Goal: Information Seeking & Learning: Learn about a topic

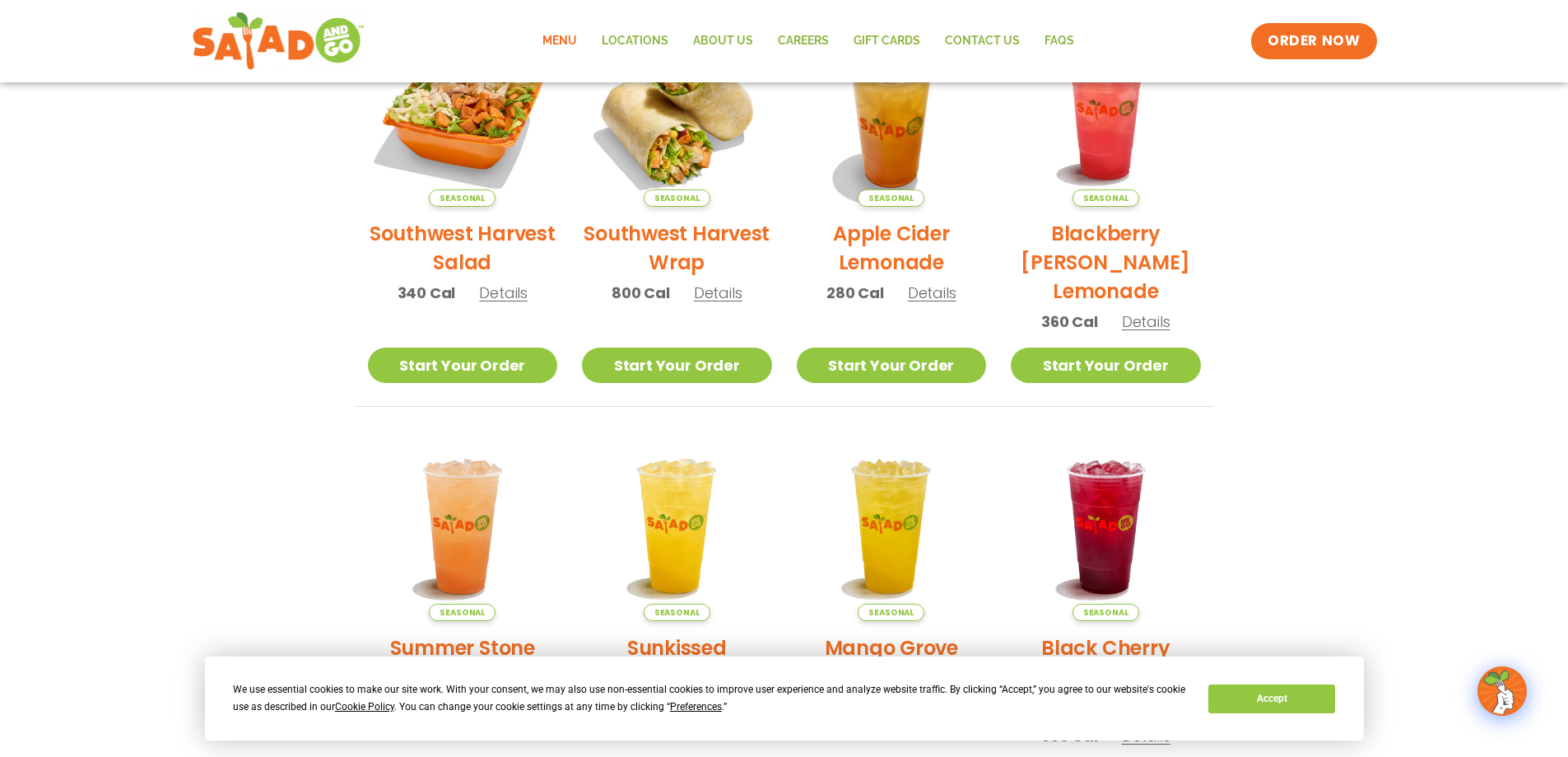
scroll to position [464, 0]
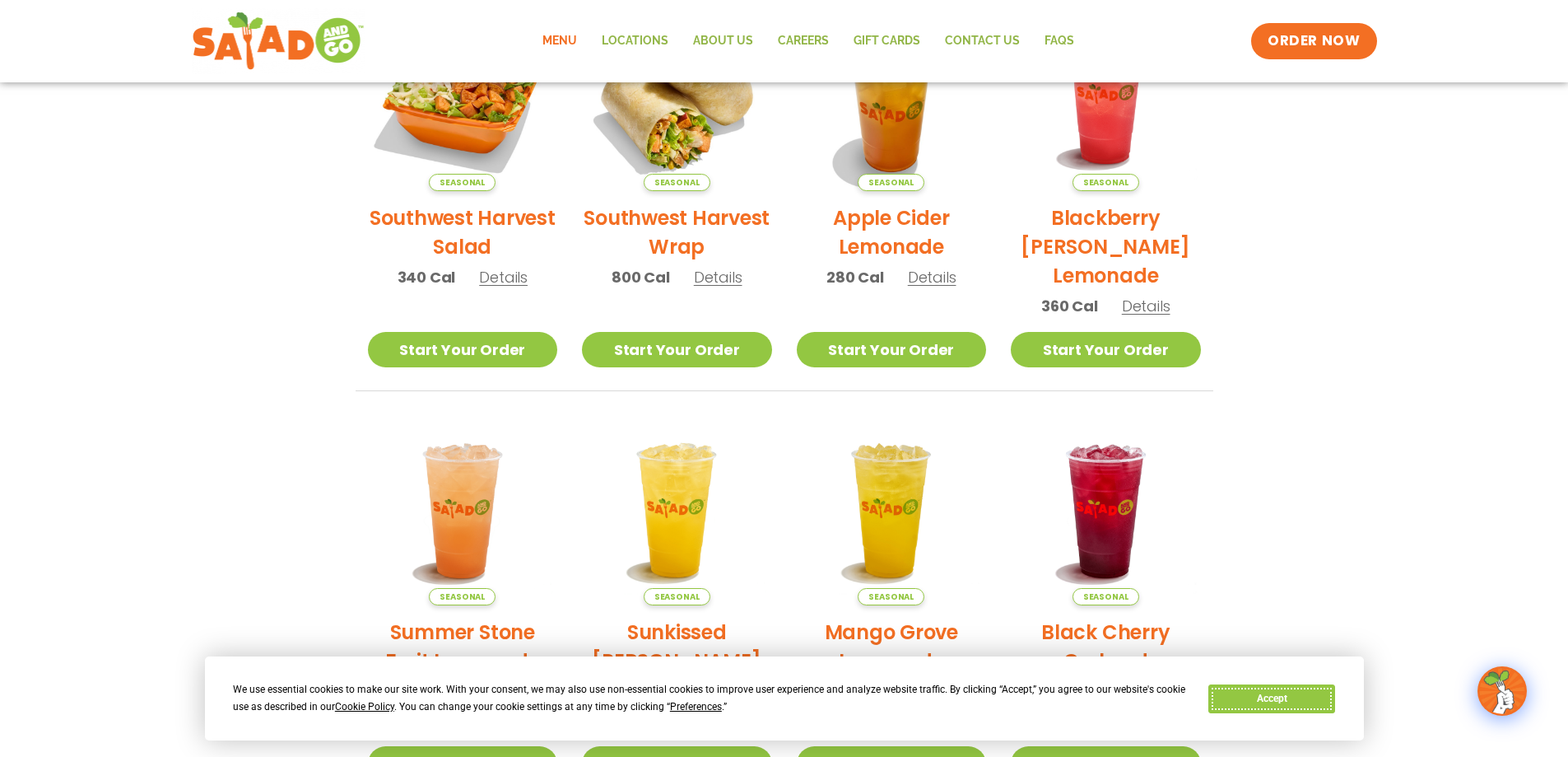
click at [1231, 693] on button "Accept" at bounding box center [1272, 698] width 127 height 28
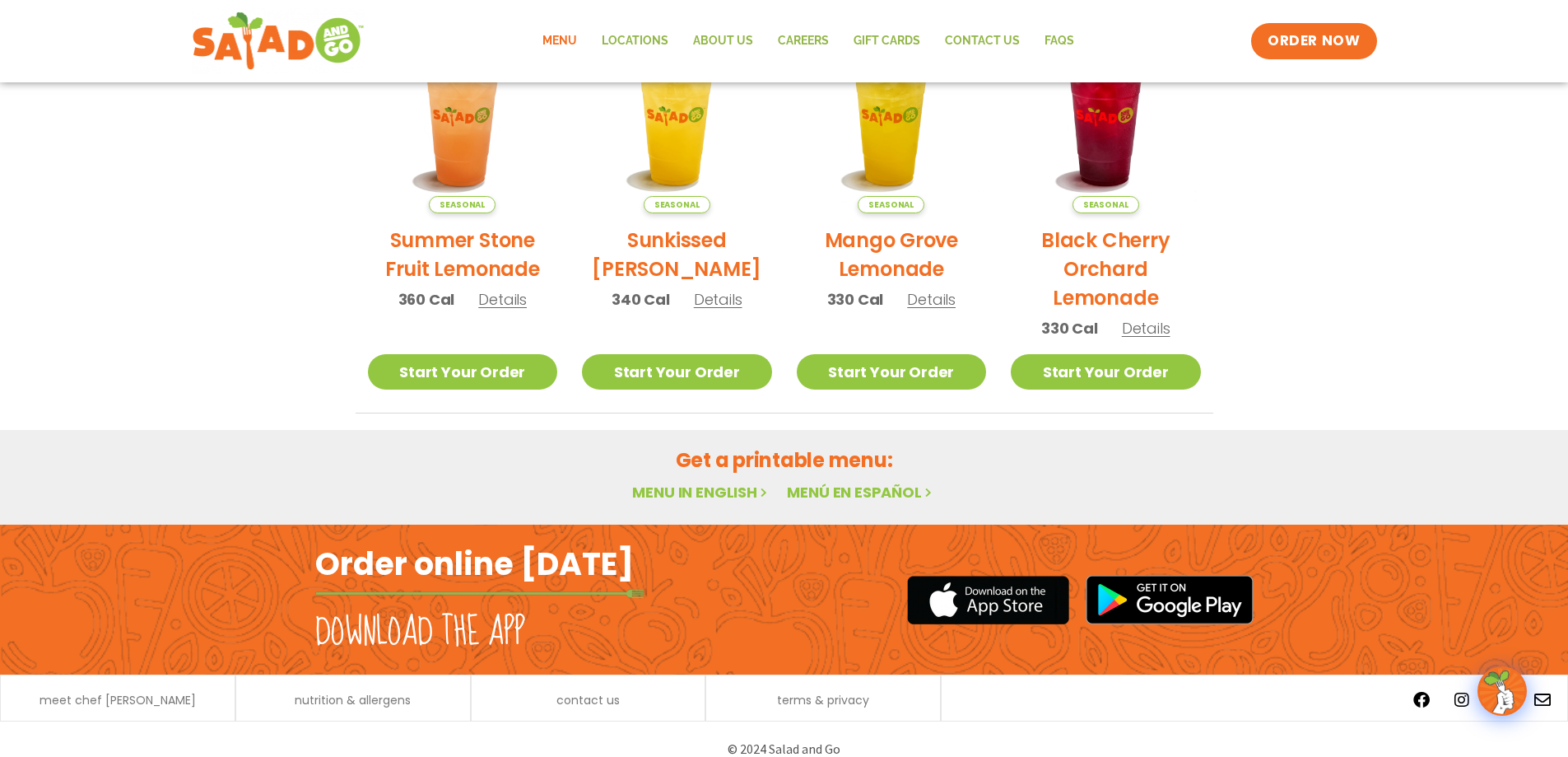
scroll to position [876, 0]
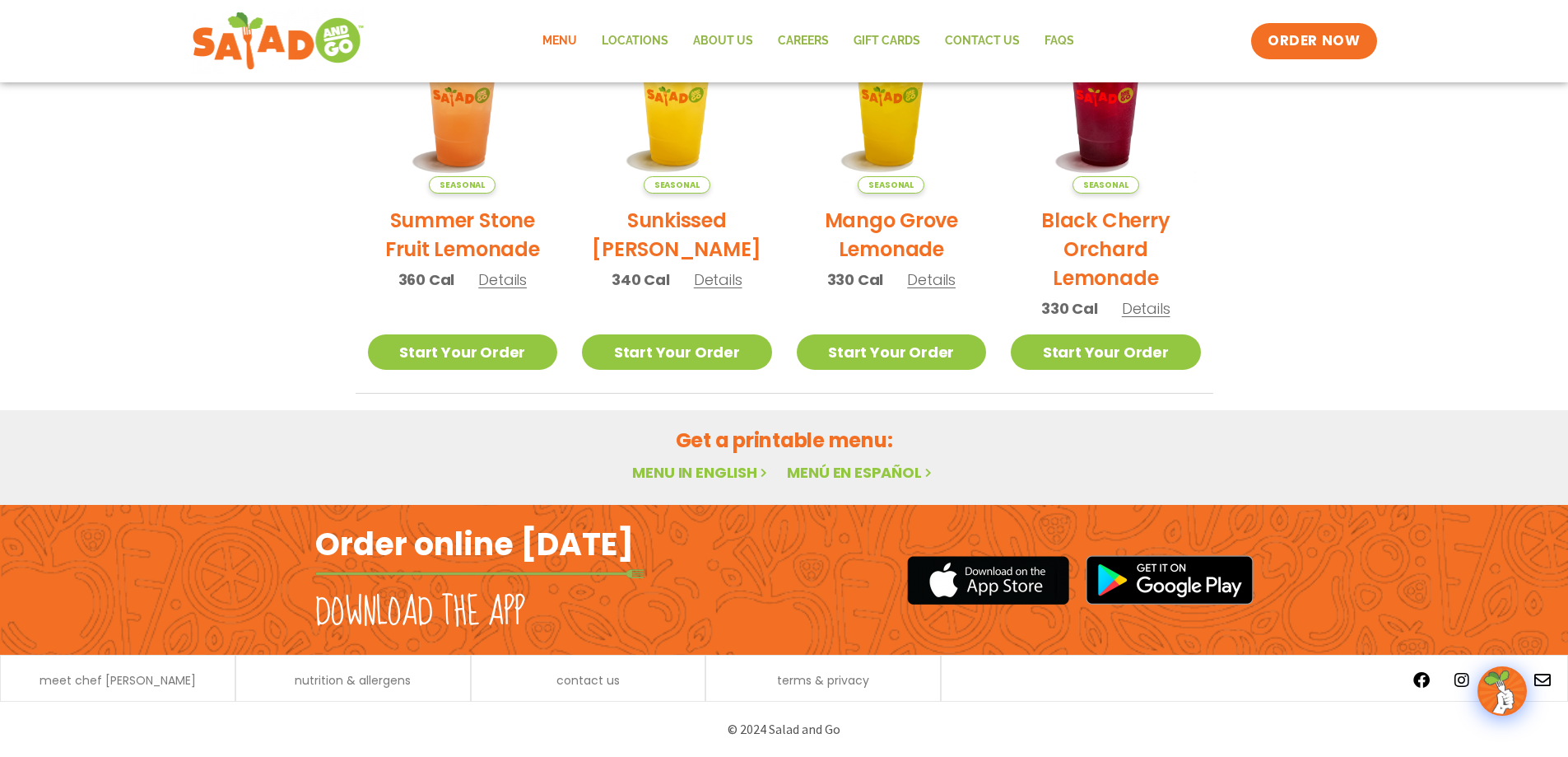
click at [718, 476] on link "Menu in English" at bounding box center [701, 472] width 139 height 20
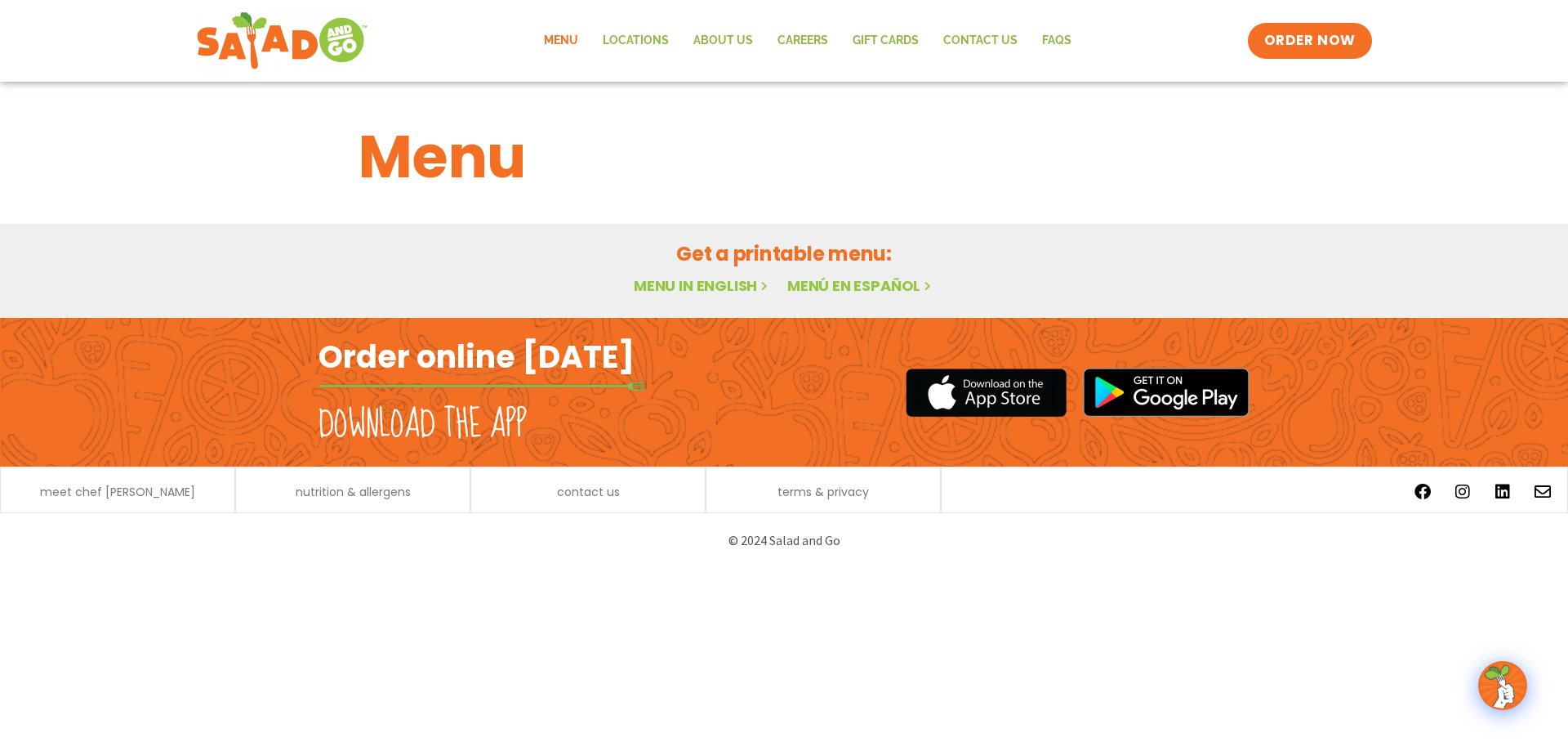
click at [720, 279] on link "Menu in English" at bounding box center [702, 285] width 137 height 20
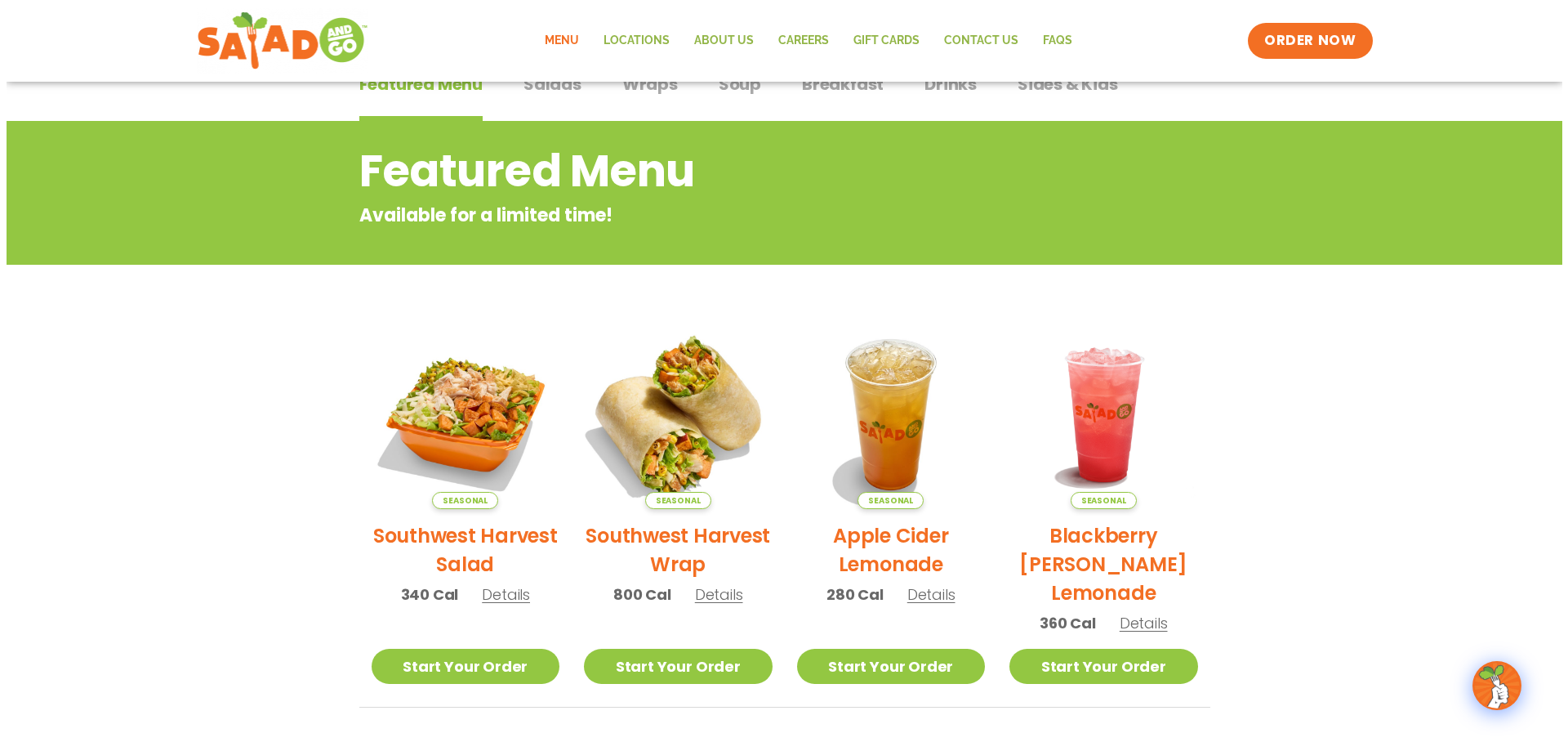
scroll to position [163, 0]
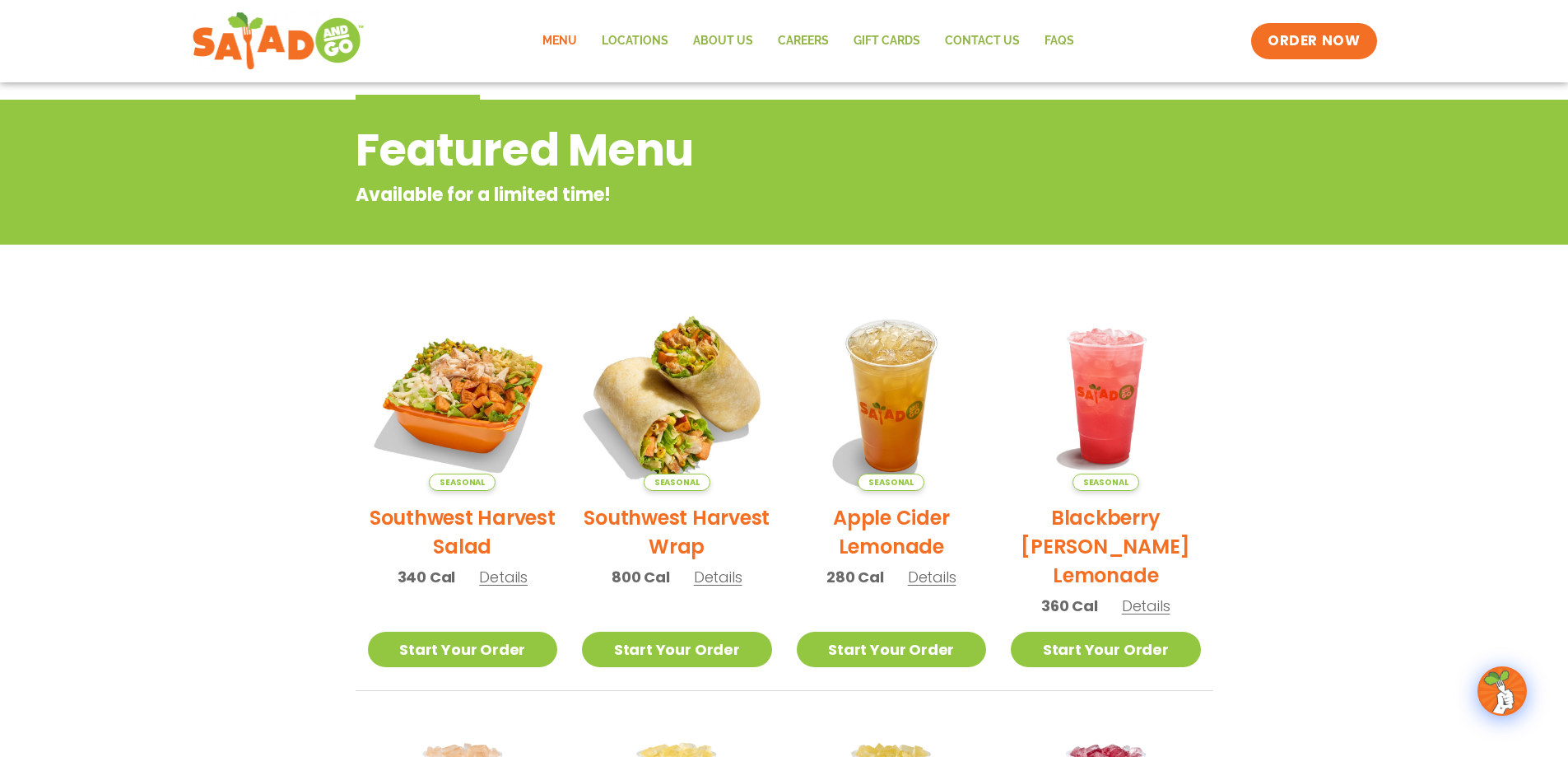
click at [667, 429] on img at bounding box center [676, 395] width 223 height 223
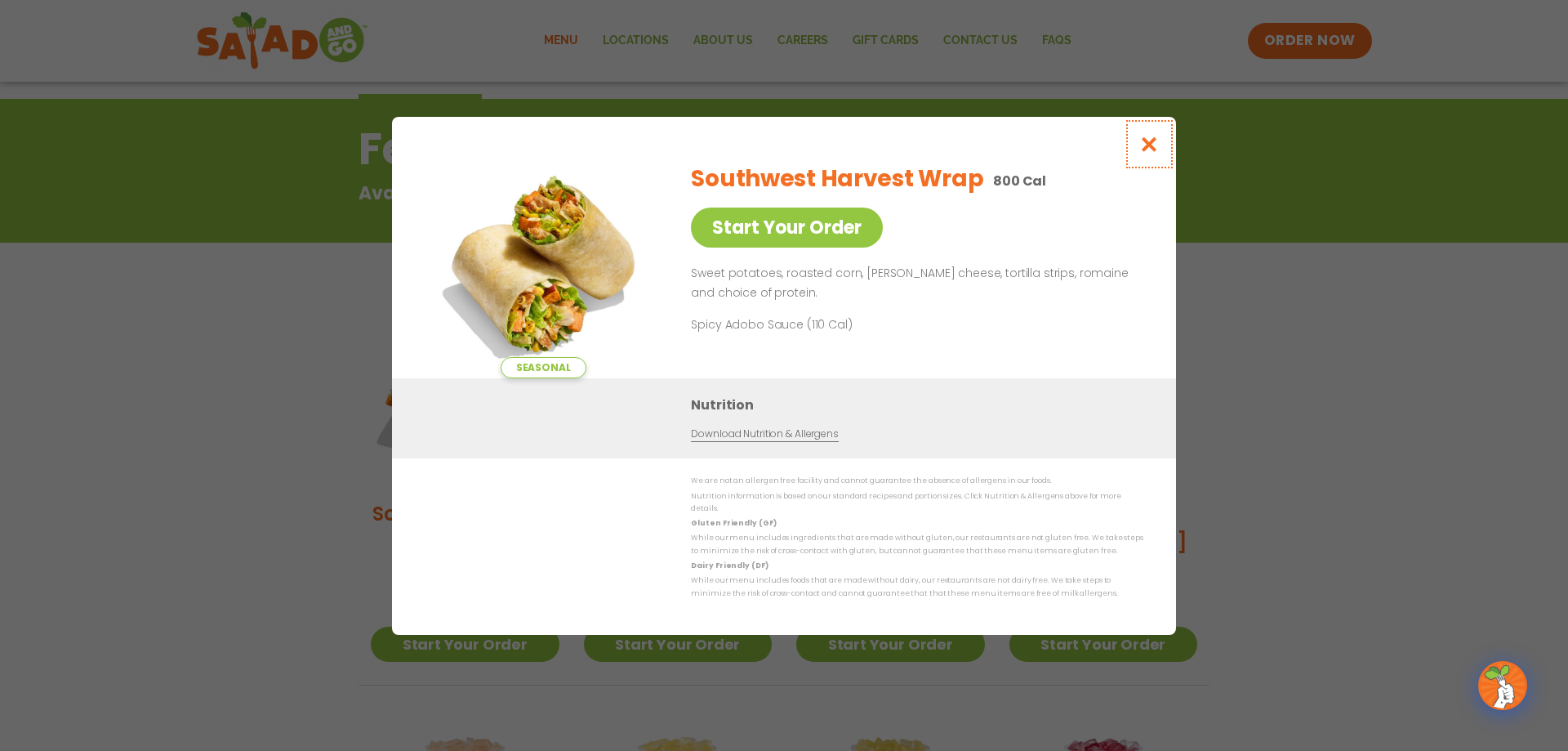
click at [1160, 147] on button "Close modal" at bounding box center [1149, 144] width 53 height 55
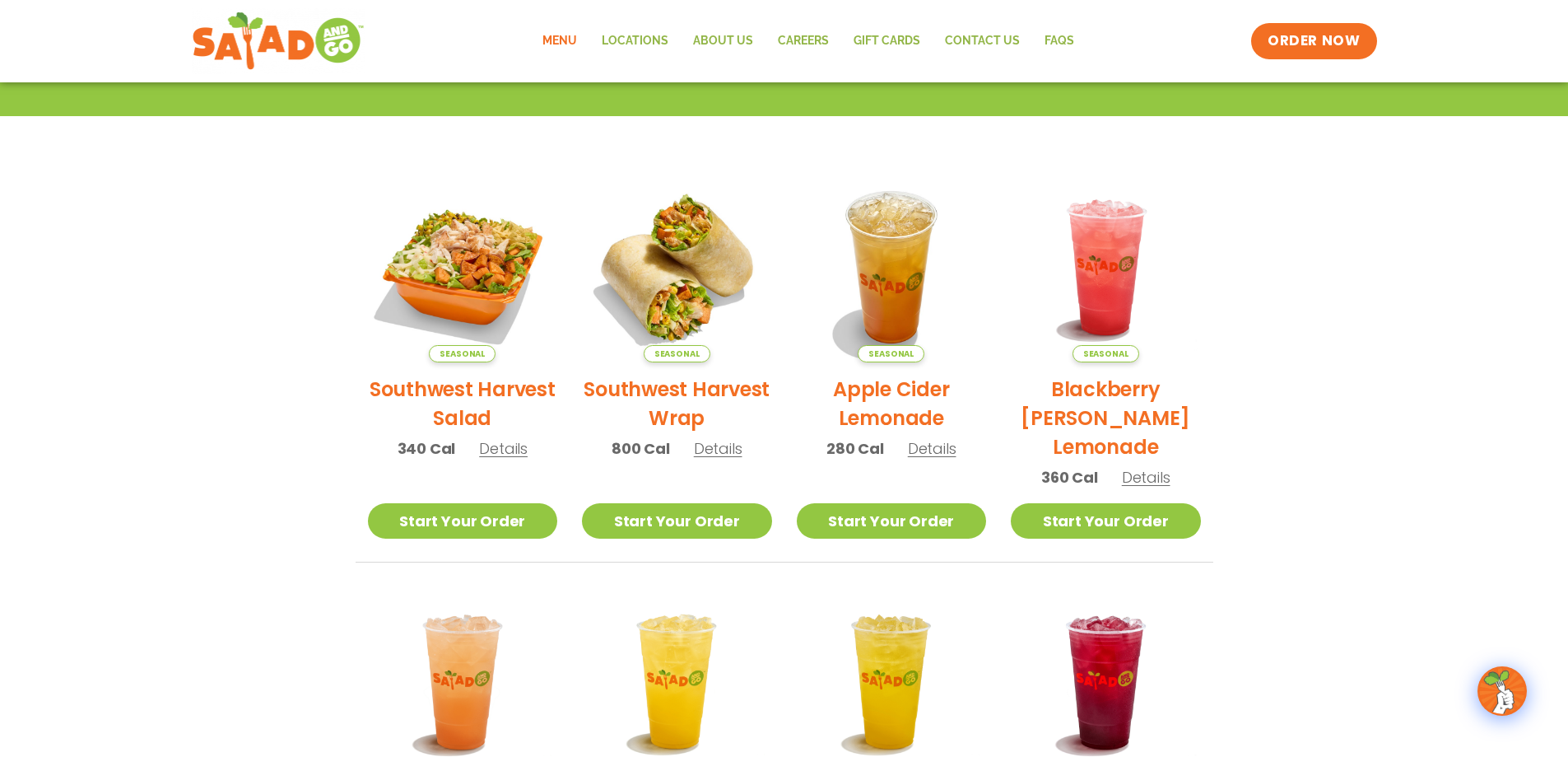
scroll to position [135, 0]
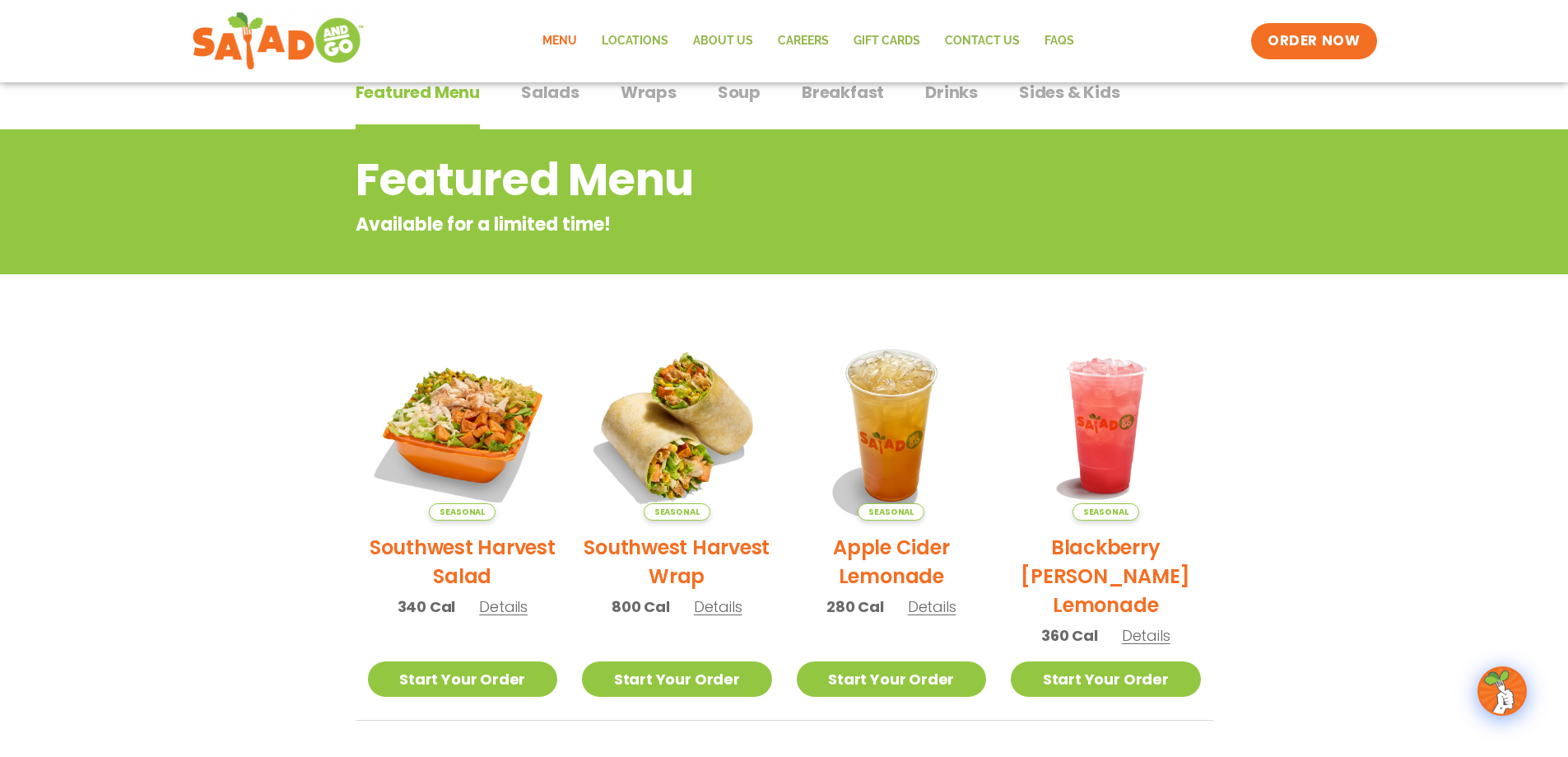
click at [565, 36] on link "Menu" at bounding box center [560, 40] width 60 height 38
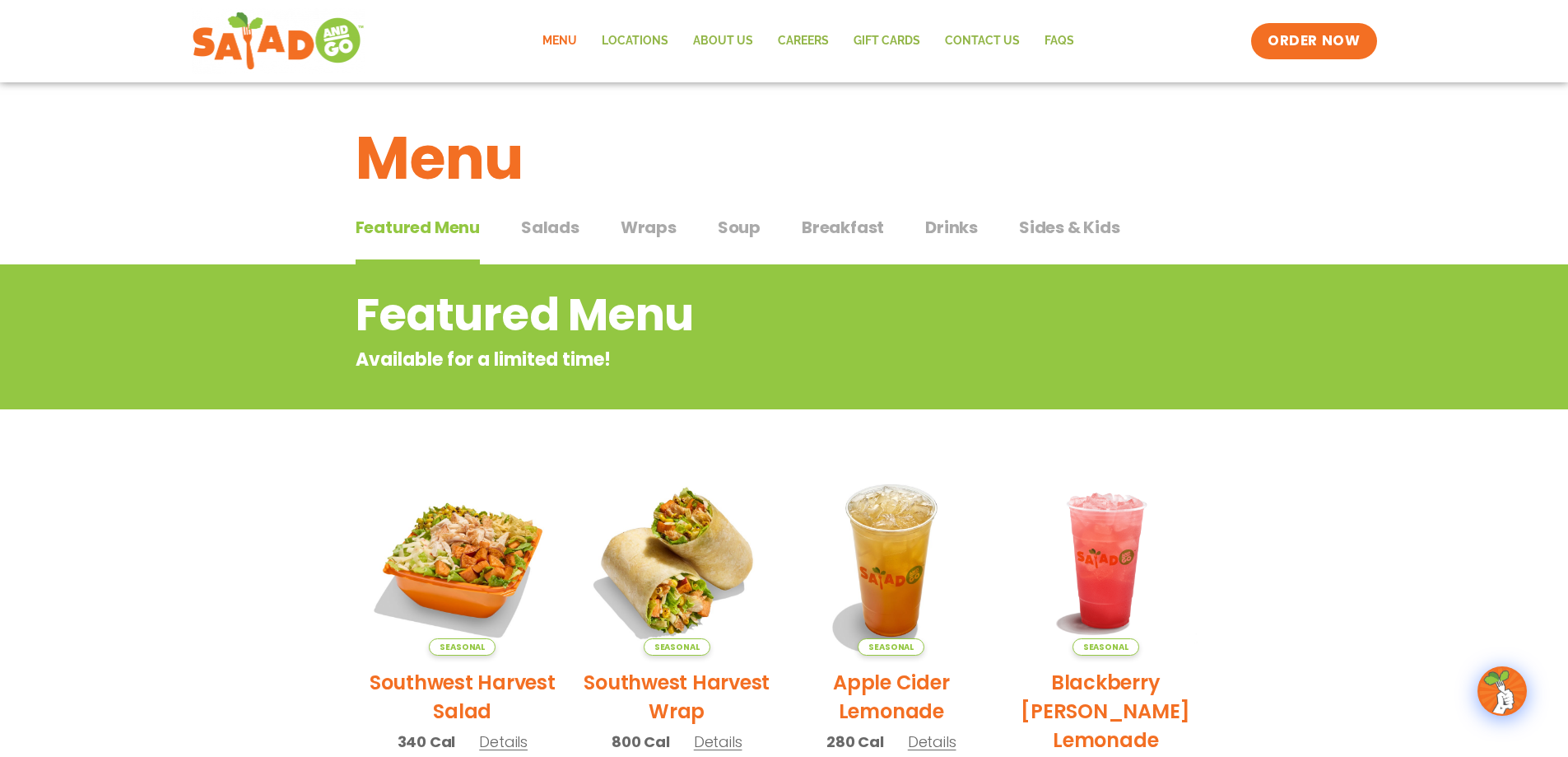
click at [632, 225] on span "Wraps" at bounding box center [648, 227] width 56 height 25
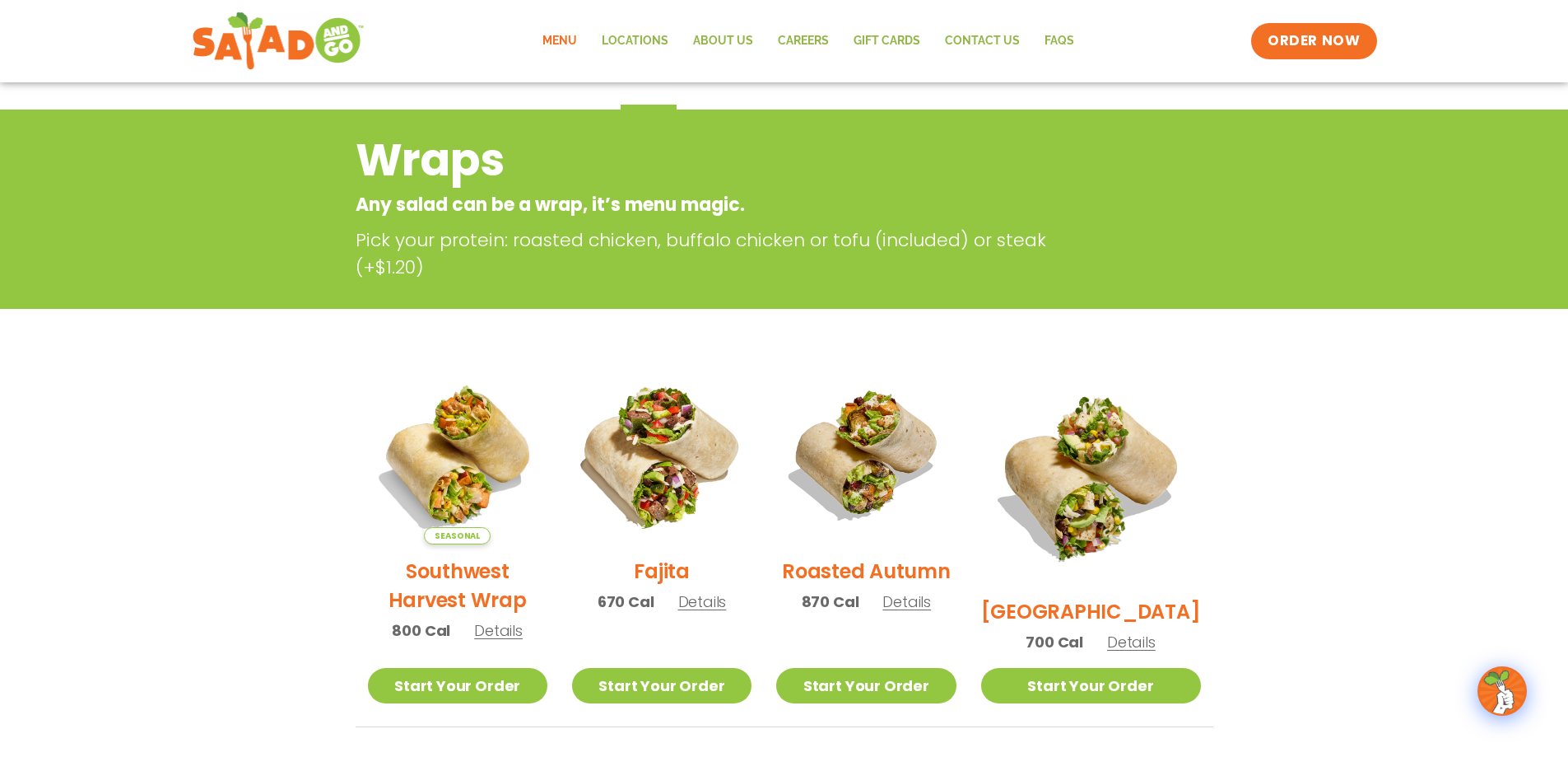
scroll to position [329, 0]
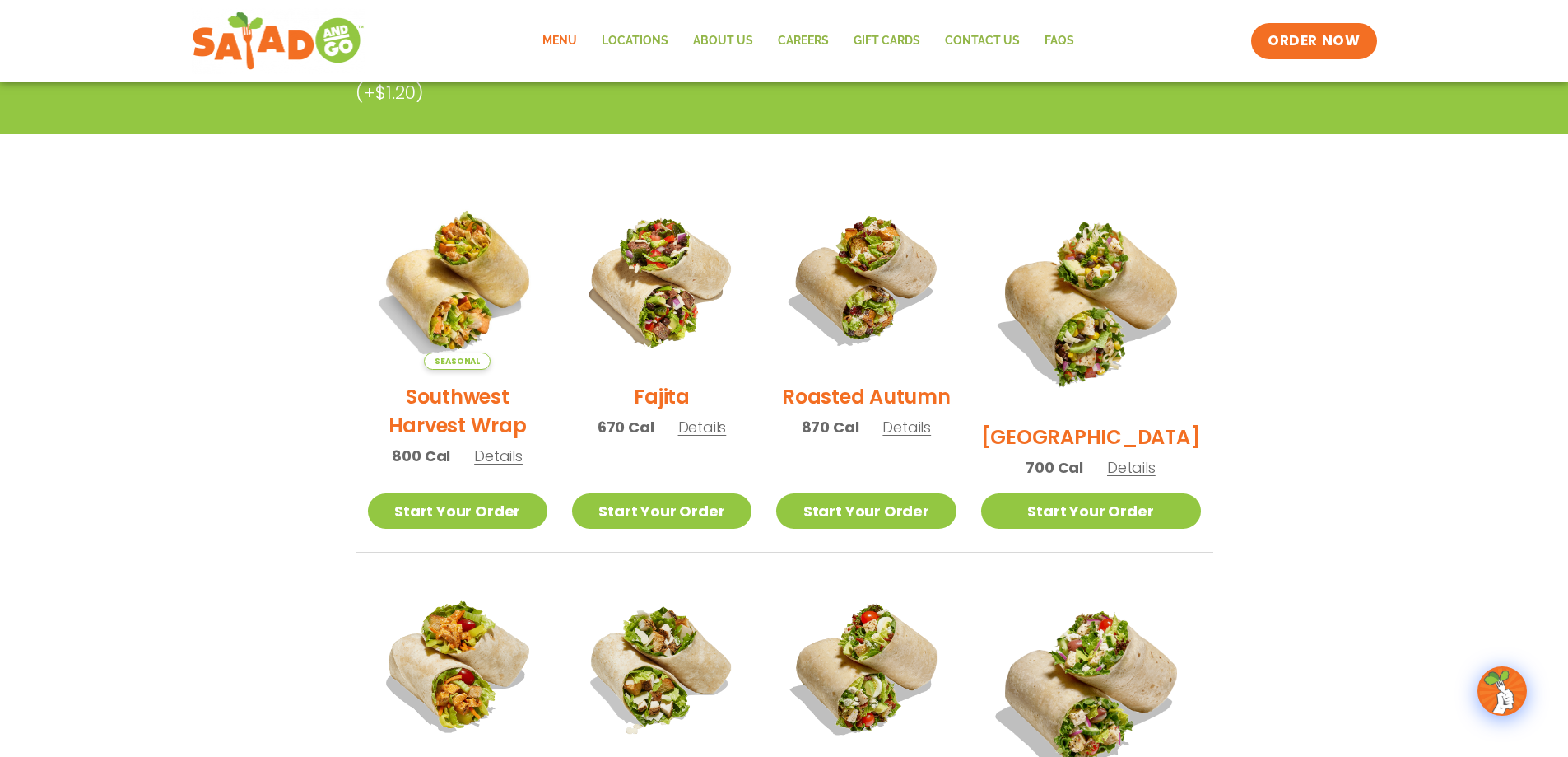
click at [481, 406] on h2 "Southwest Harvest Wrap" at bounding box center [458, 410] width 180 height 58
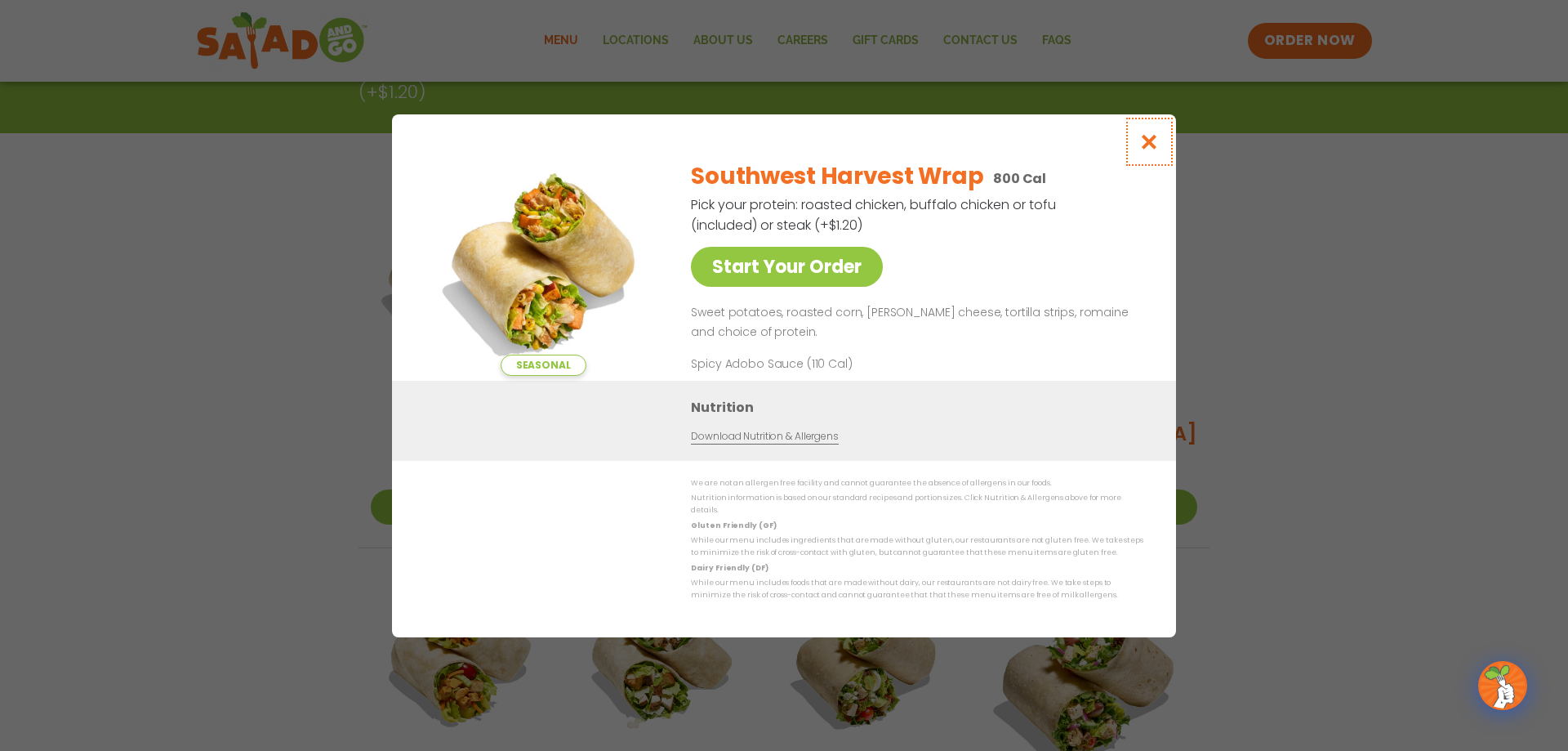
click at [1149, 150] on icon "Close modal" at bounding box center [1149, 141] width 20 height 17
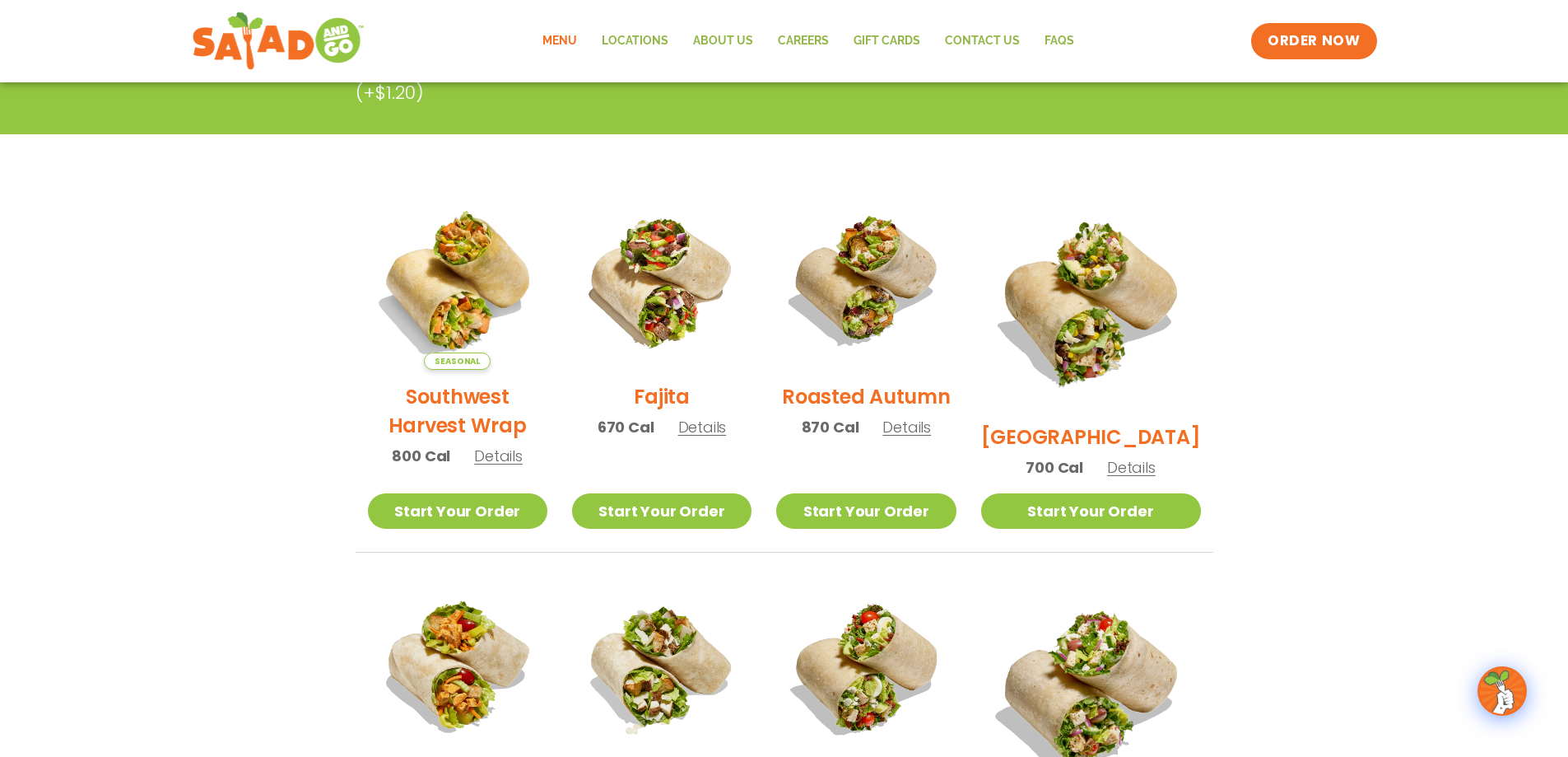
click at [665, 411] on h2 "Fajita" at bounding box center [662, 395] width 56 height 28
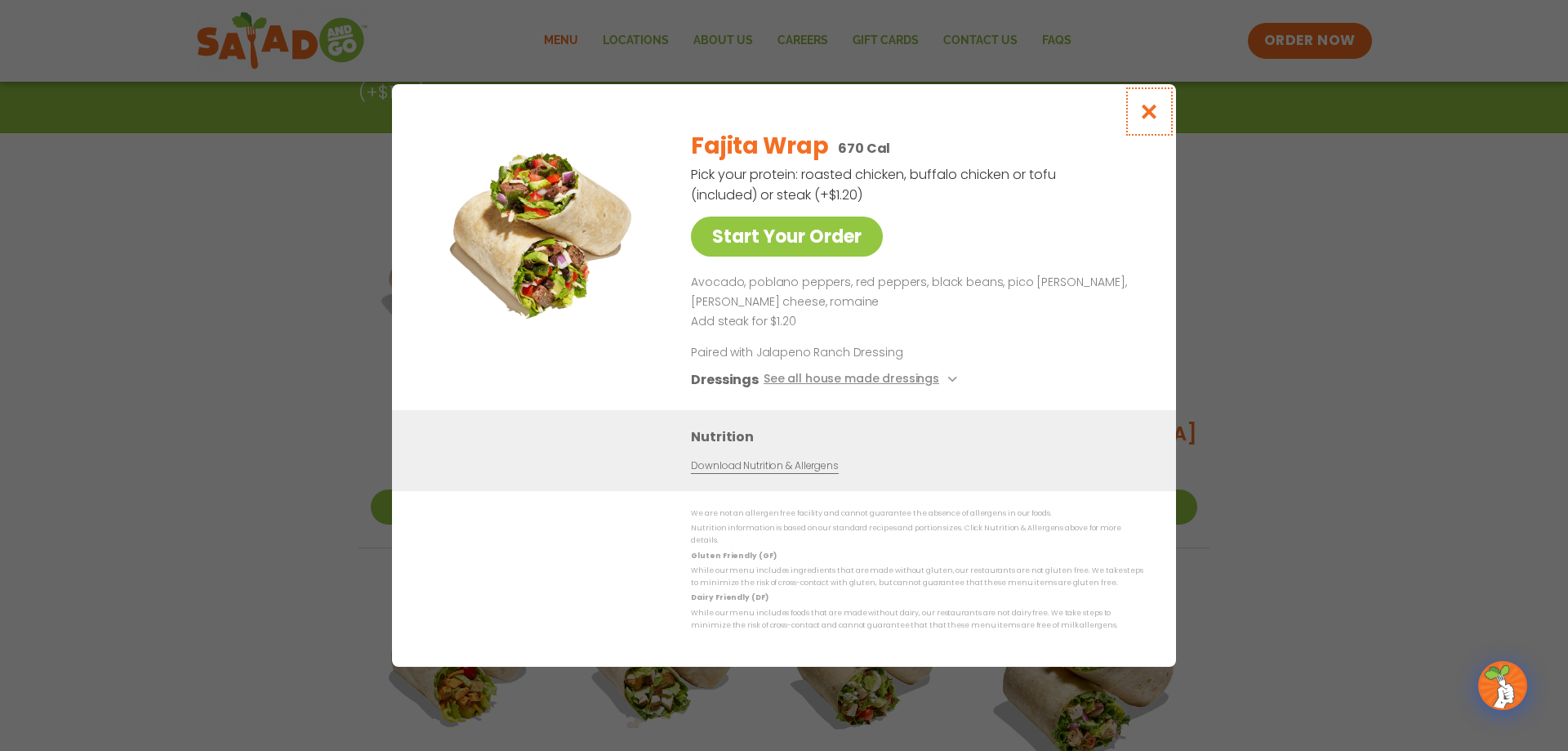
click at [1148, 115] on icon "Close modal" at bounding box center [1149, 111] width 20 height 17
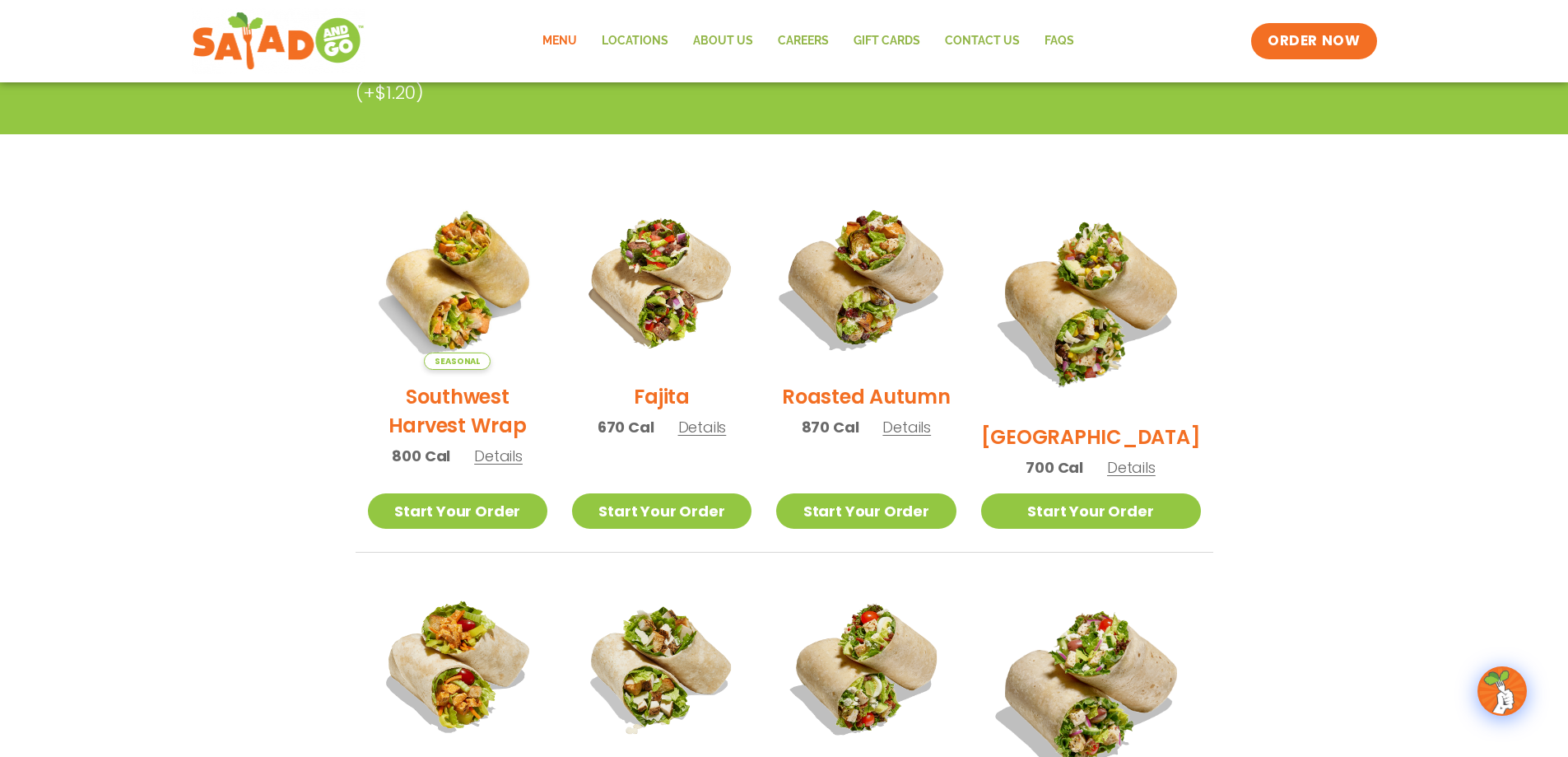
click at [884, 300] on img at bounding box center [866, 280] width 211 height 211
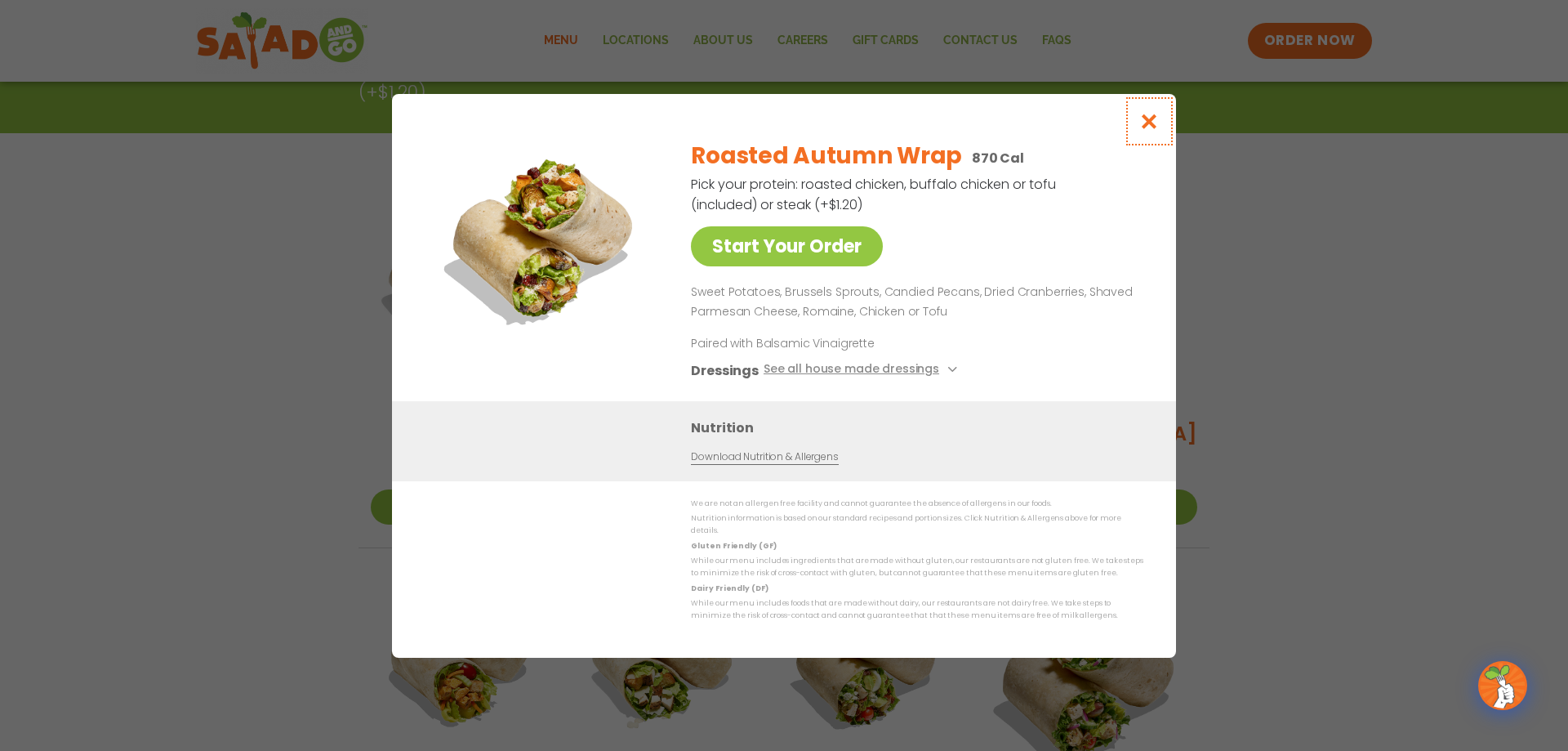
click at [1144, 121] on icon "Close modal" at bounding box center [1149, 121] width 20 height 17
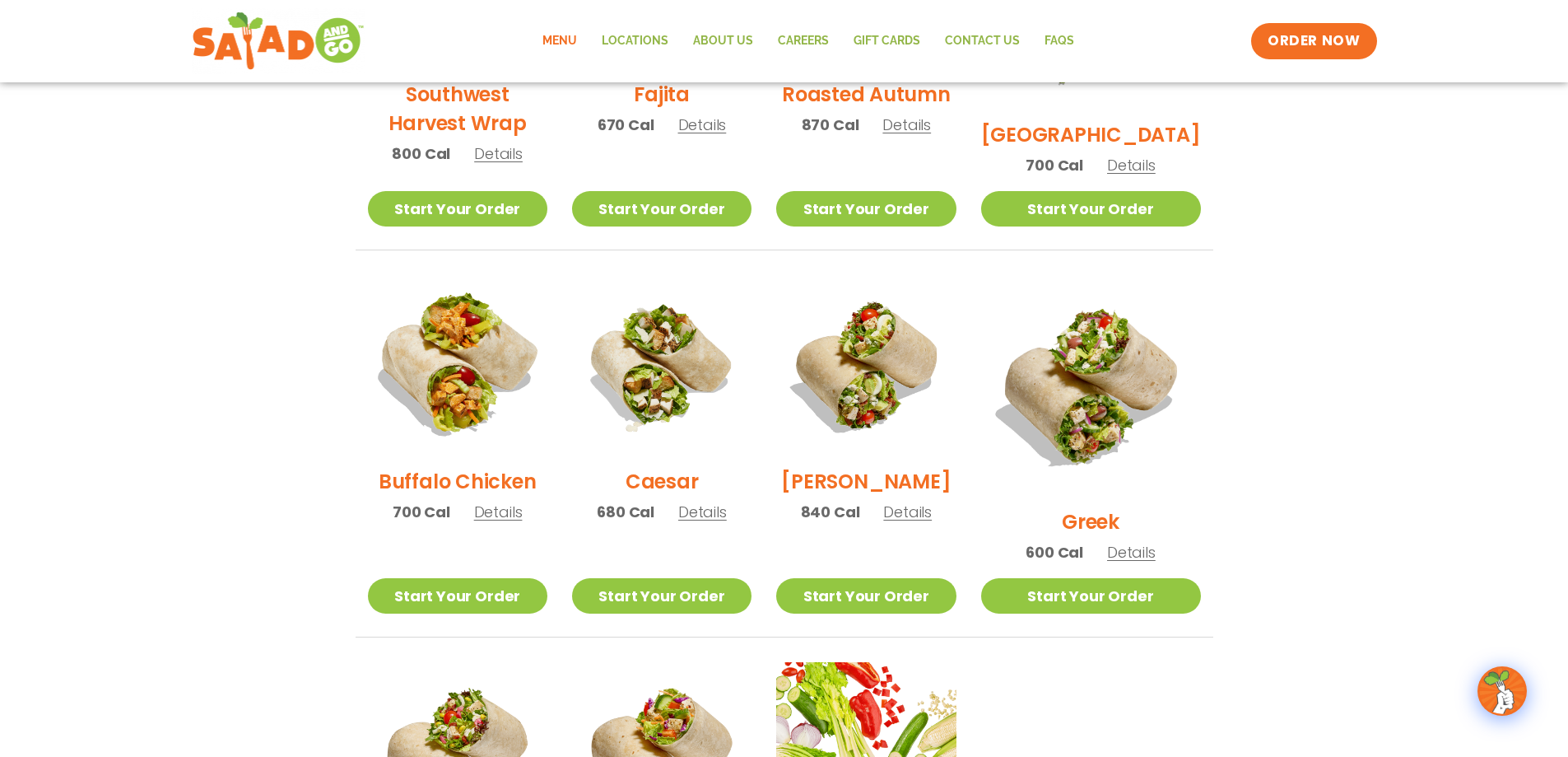
scroll to position [659, 0]
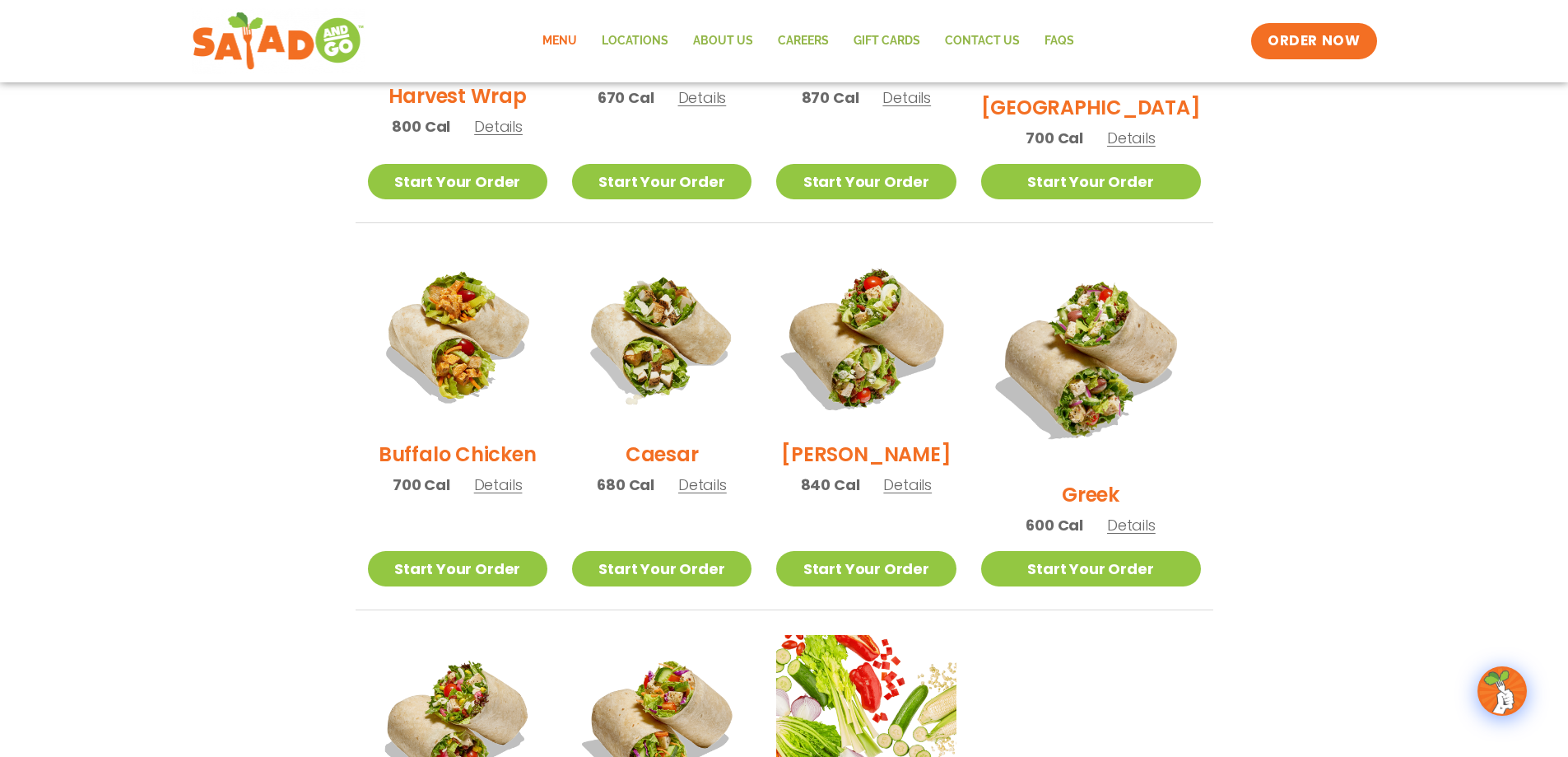
click at [899, 371] on img at bounding box center [866, 338] width 211 height 211
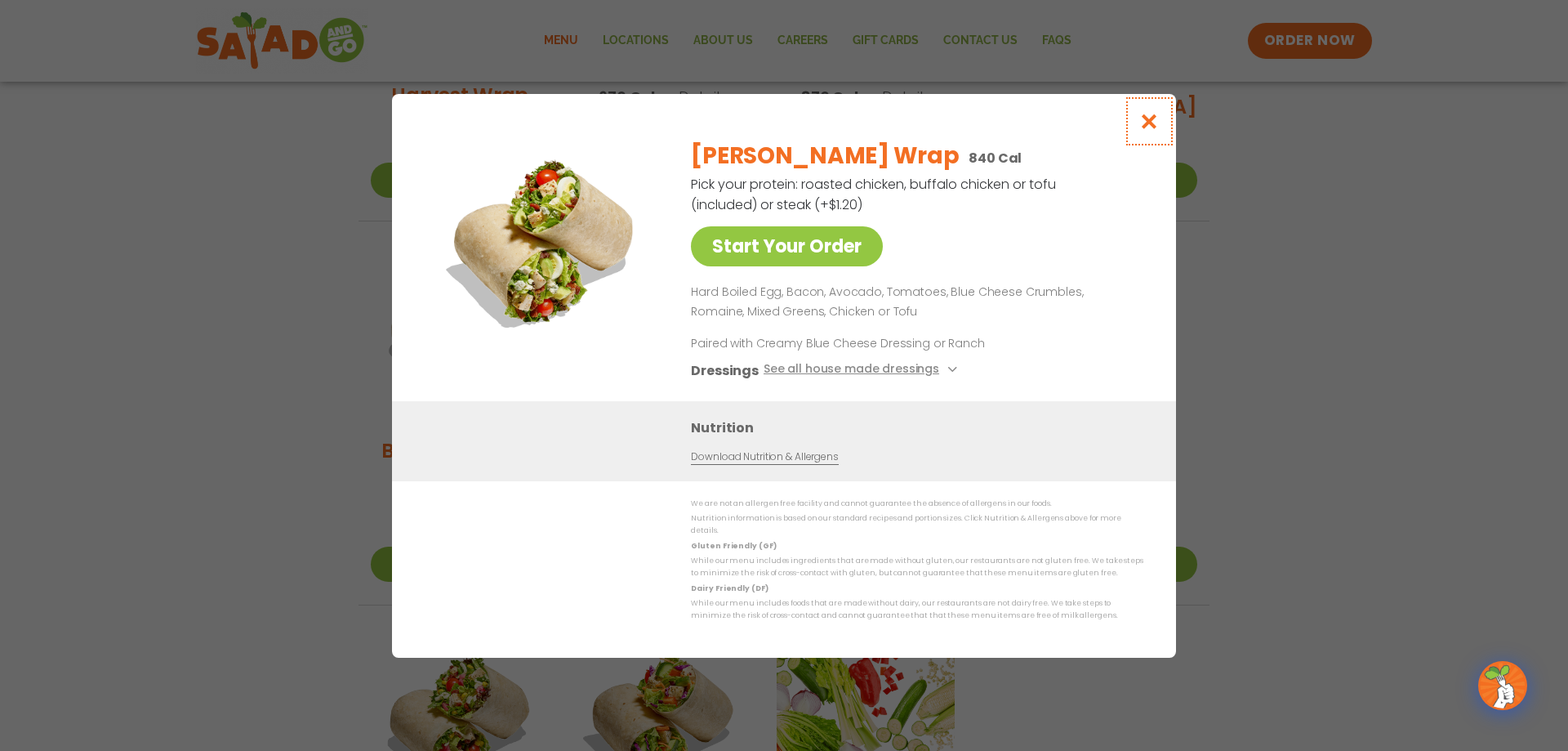
click at [1154, 129] on icon "Close modal" at bounding box center [1149, 121] width 20 height 17
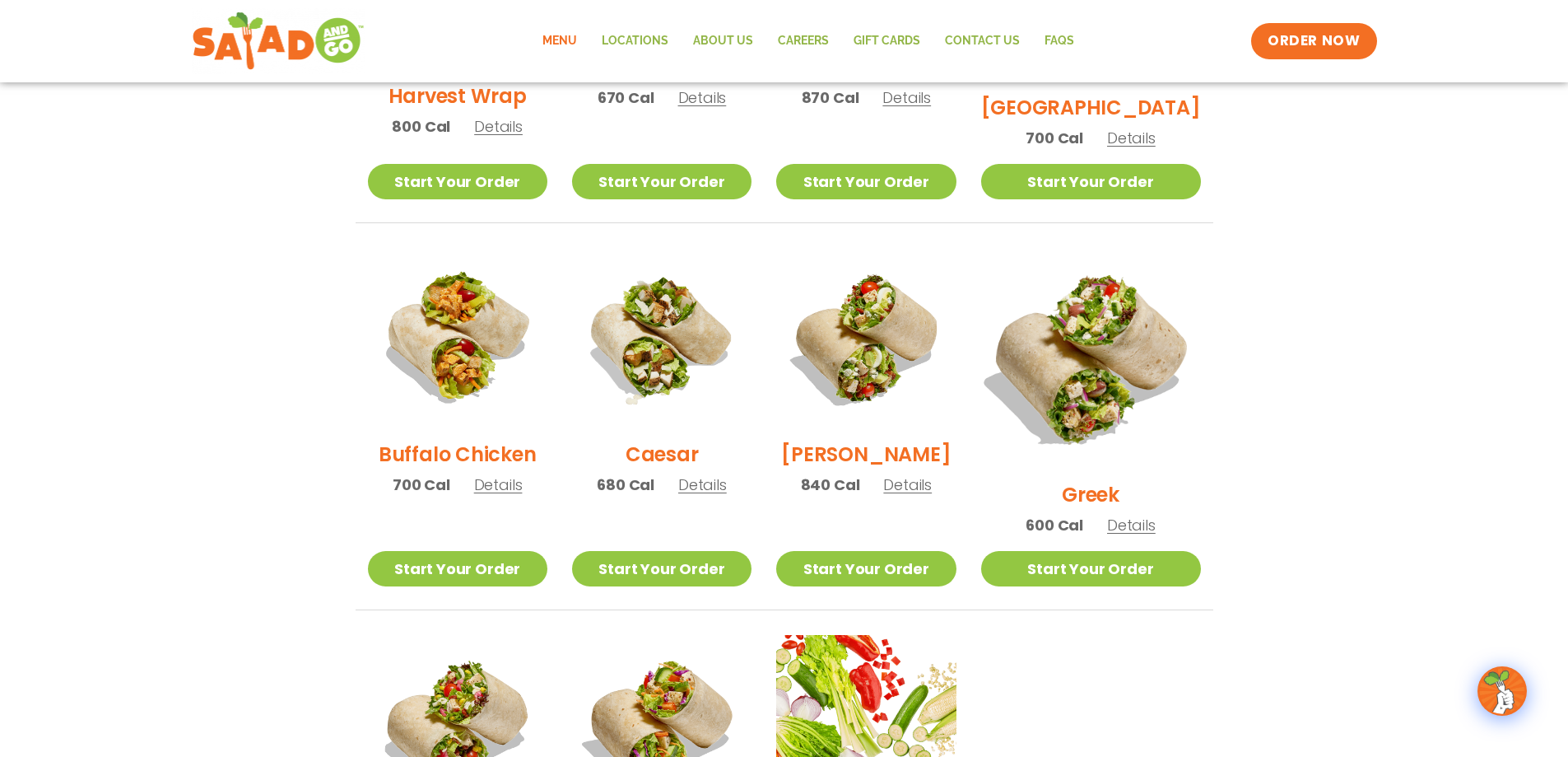
click at [1095, 349] on img at bounding box center [1090, 357] width 258 height 258
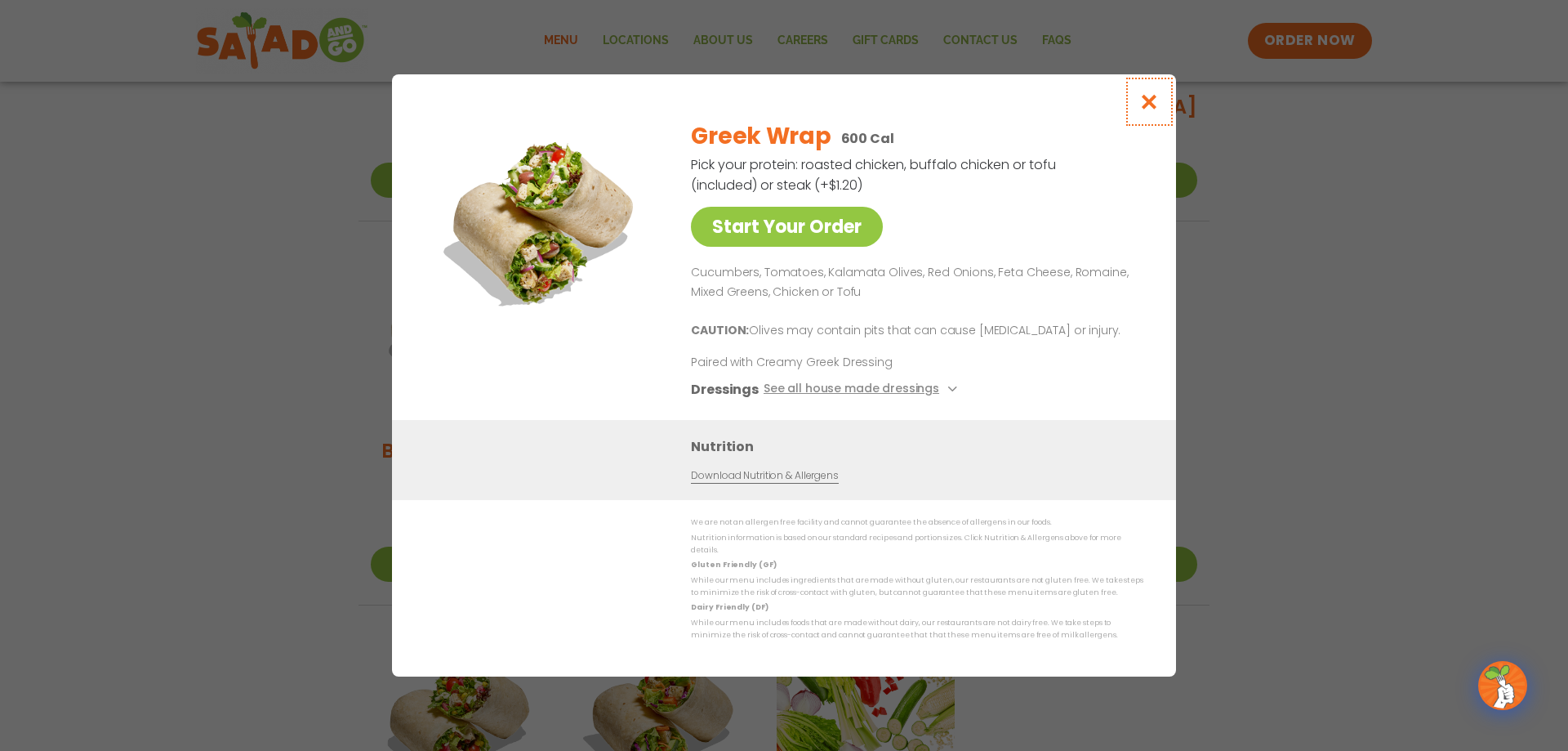
click at [1146, 107] on icon "Close modal" at bounding box center [1149, 101] width 20 height 17
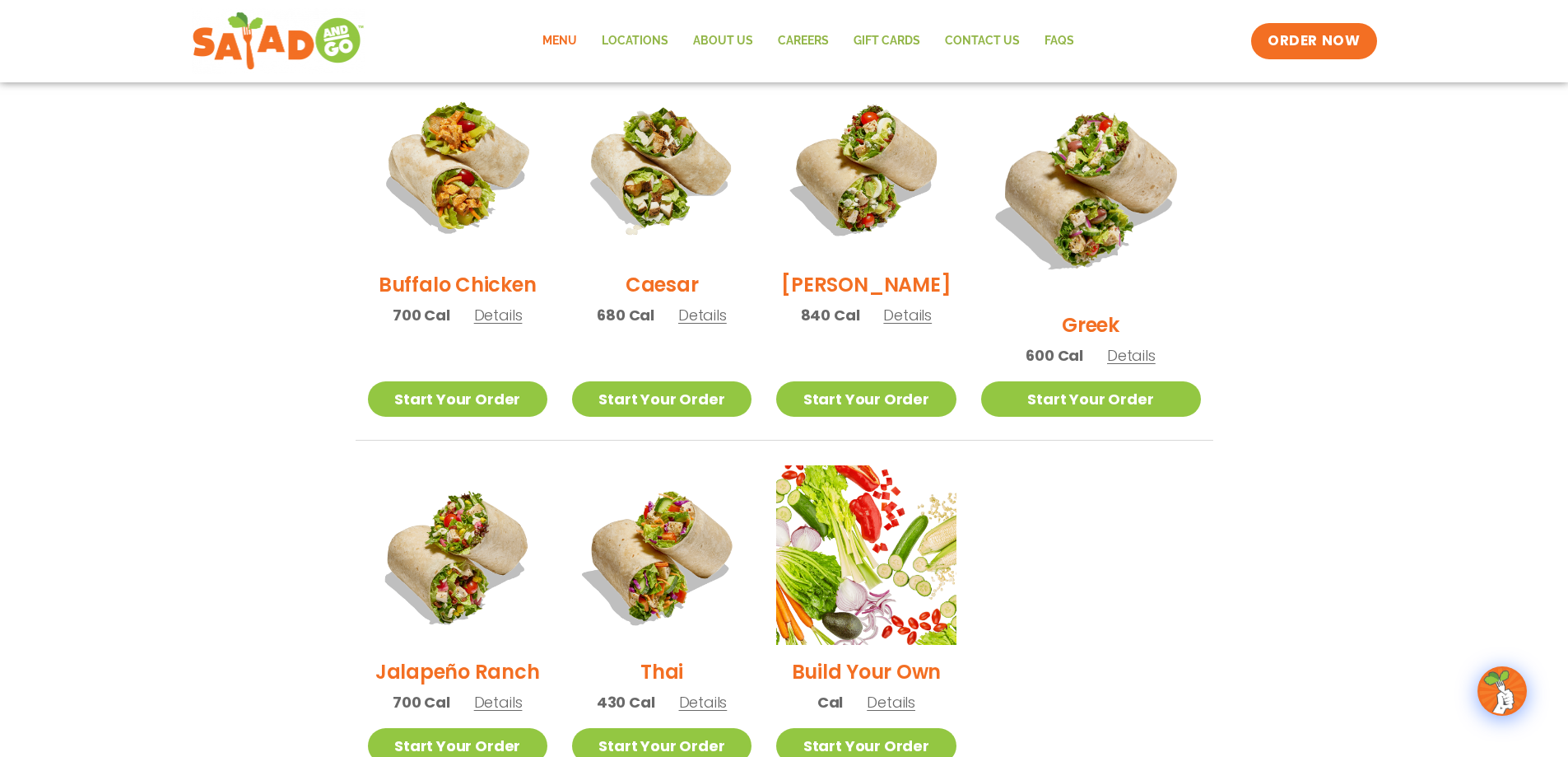
scroll to position [823, 0]
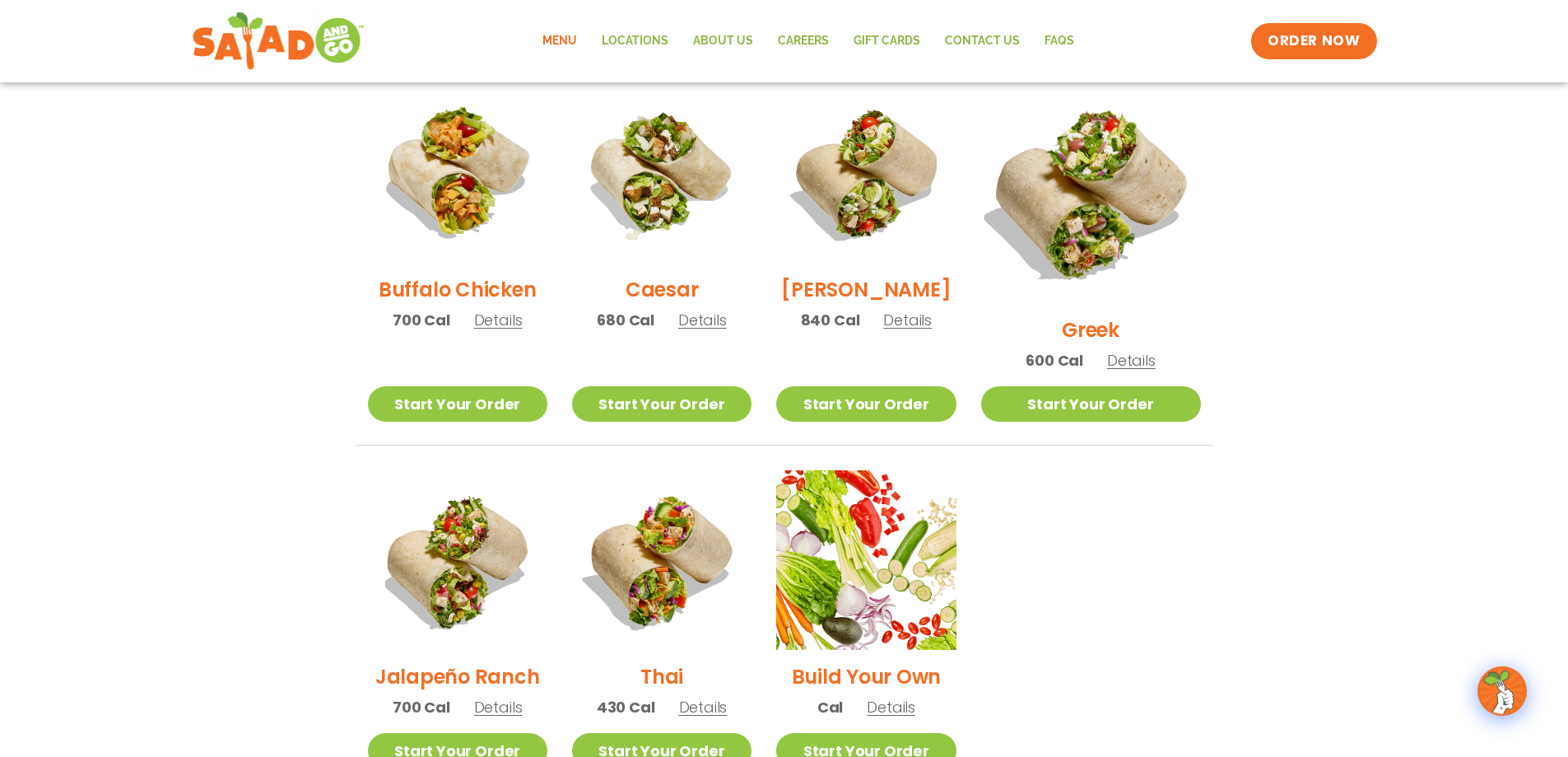
click at [1114, 235] on img at bounding box center [1090, 193] width 258 height 258
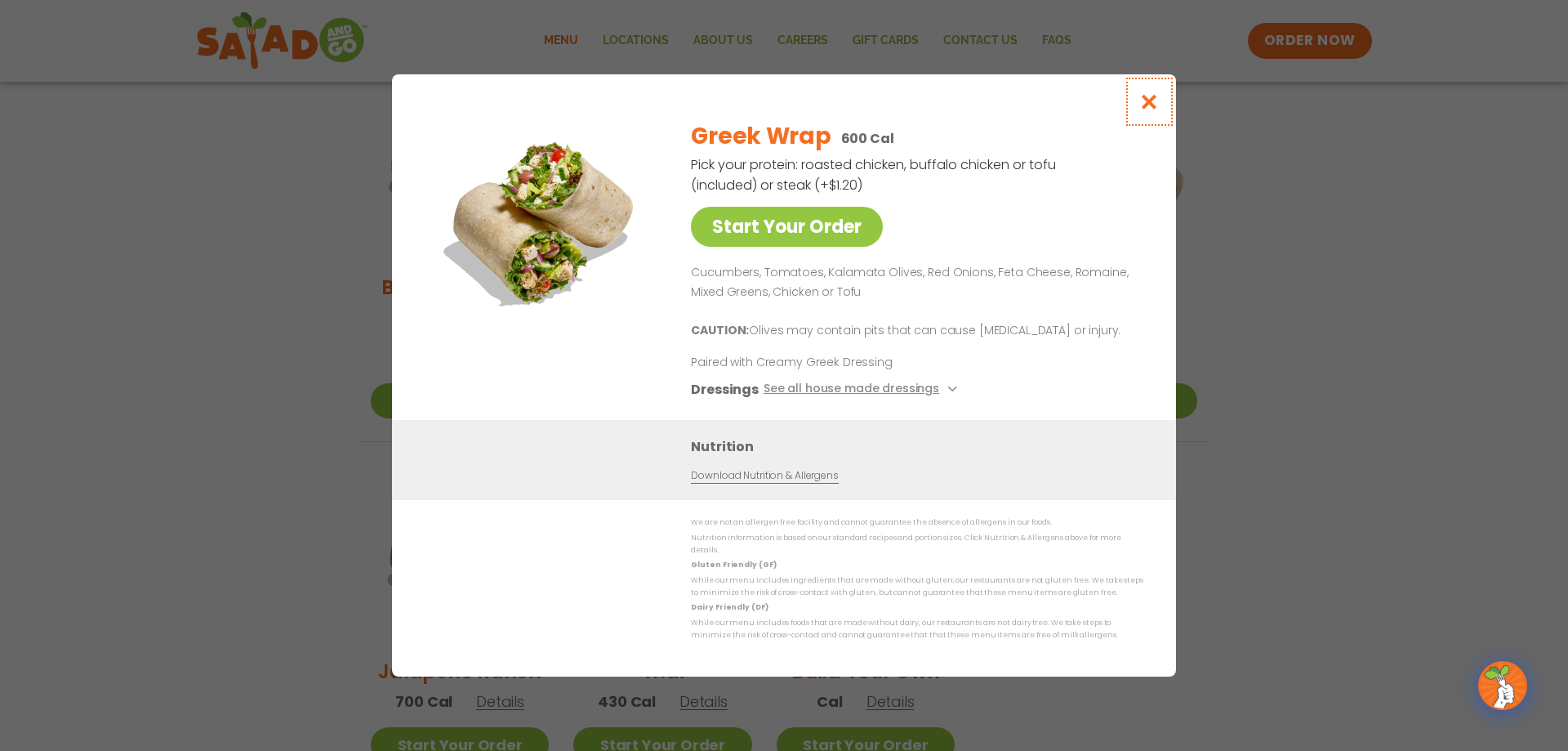
click at [1148, 107] on icon "Close modal" at bounding box center [1149, 101] width 20 height 17
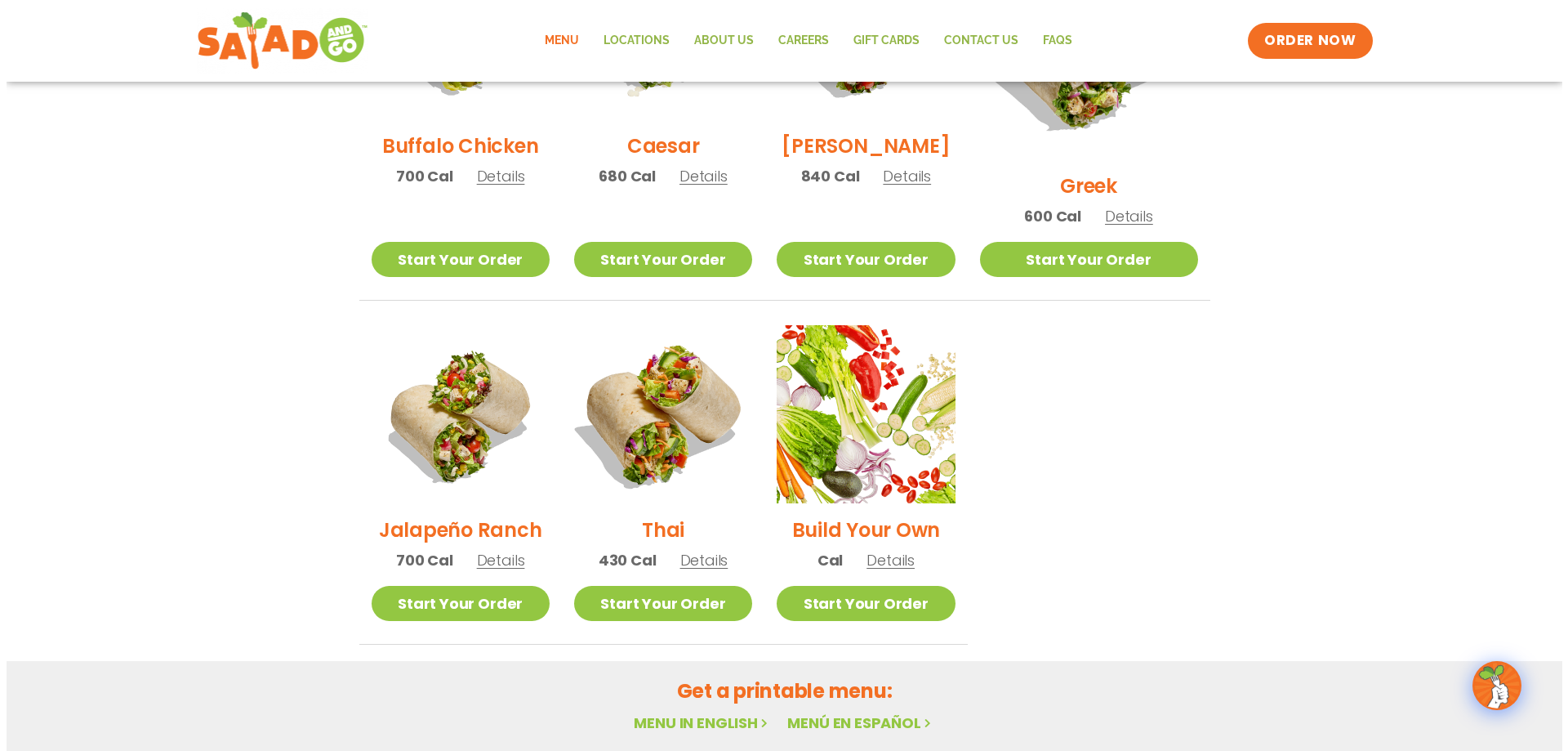
scroll to position [980, 0]
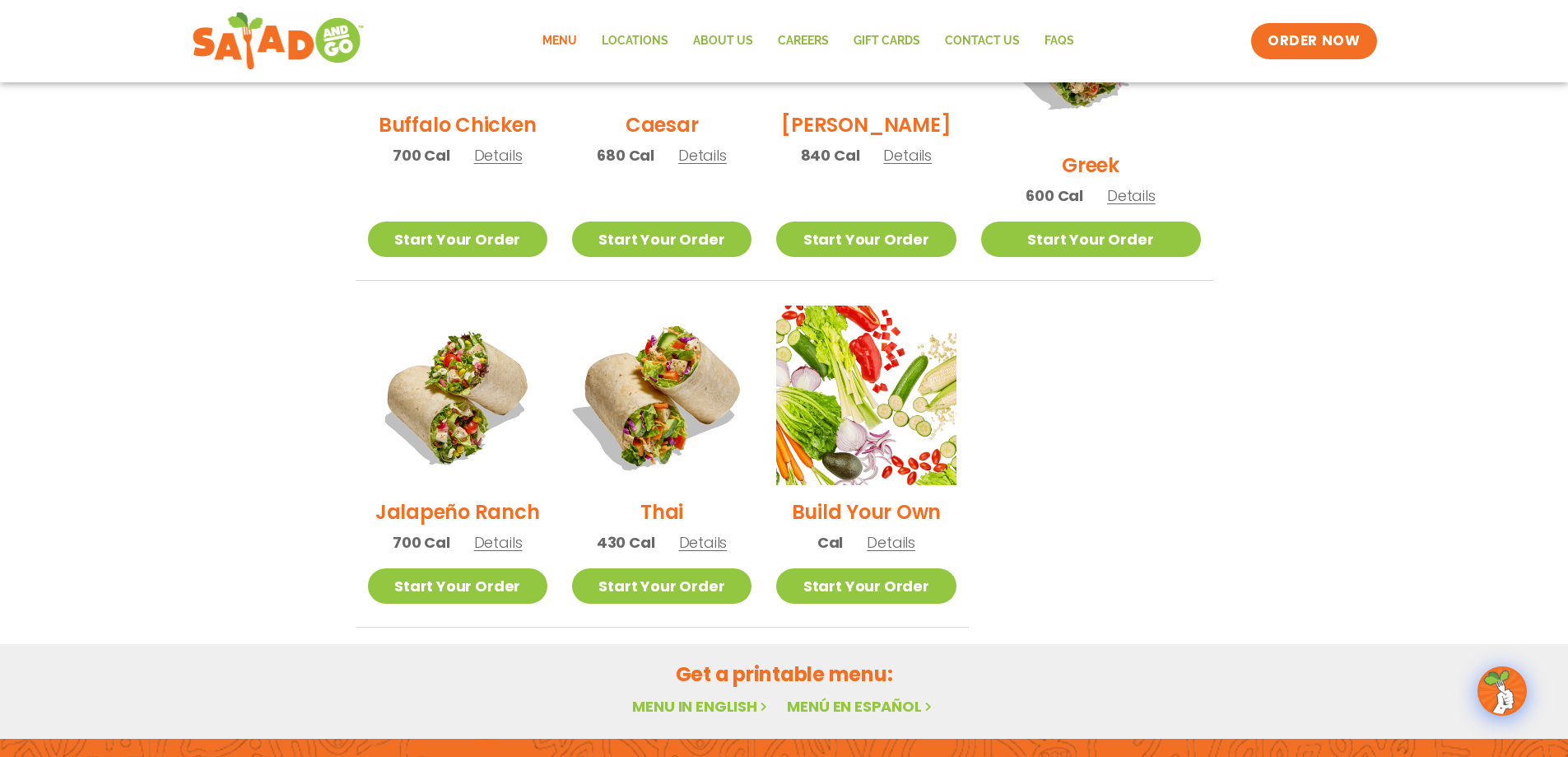
click at [660, 435] on img at bounding box center [662, 395] width 211 height 211
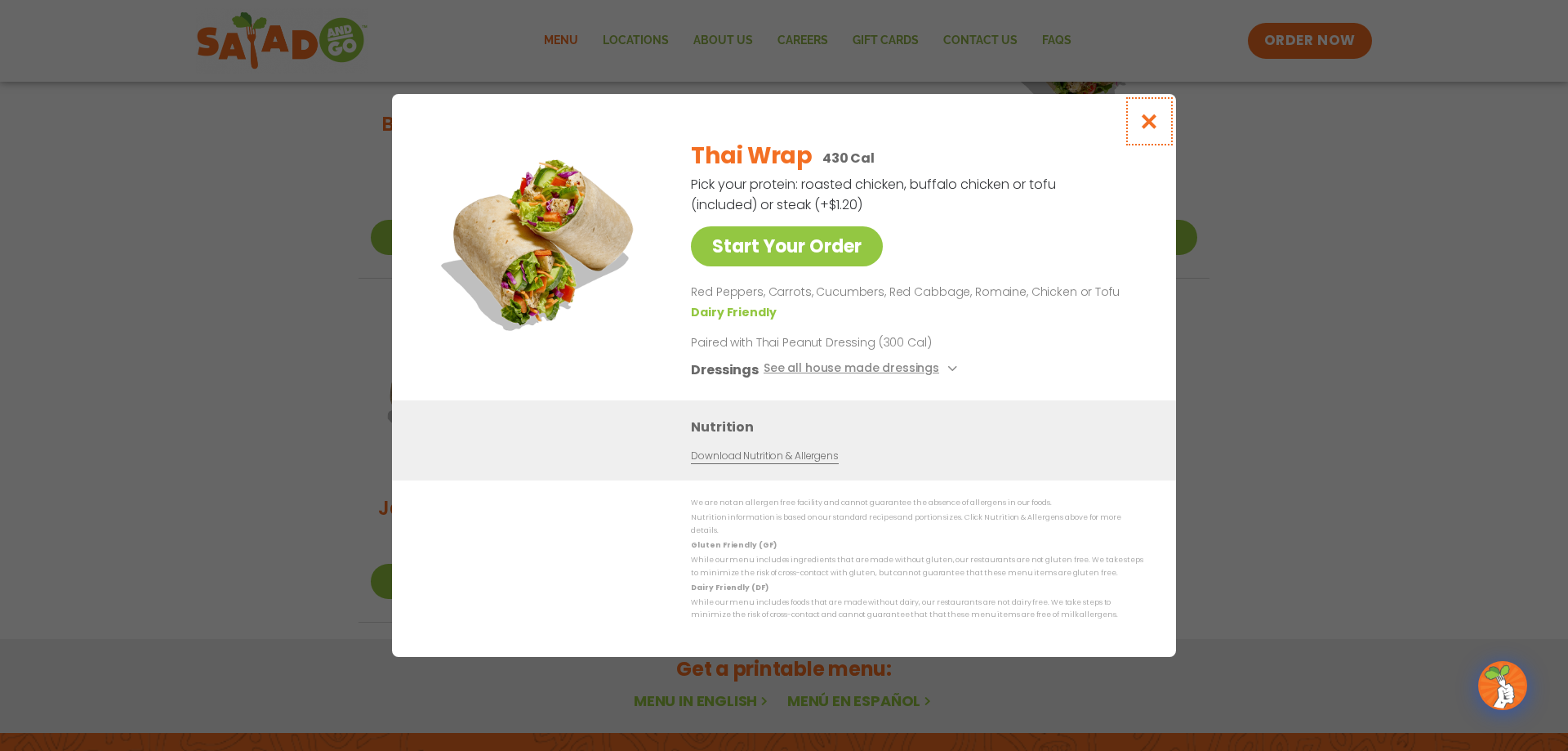
click at [1169, 133] on button "Close modal" at bounding box center [1149, 121] width 53 height 55
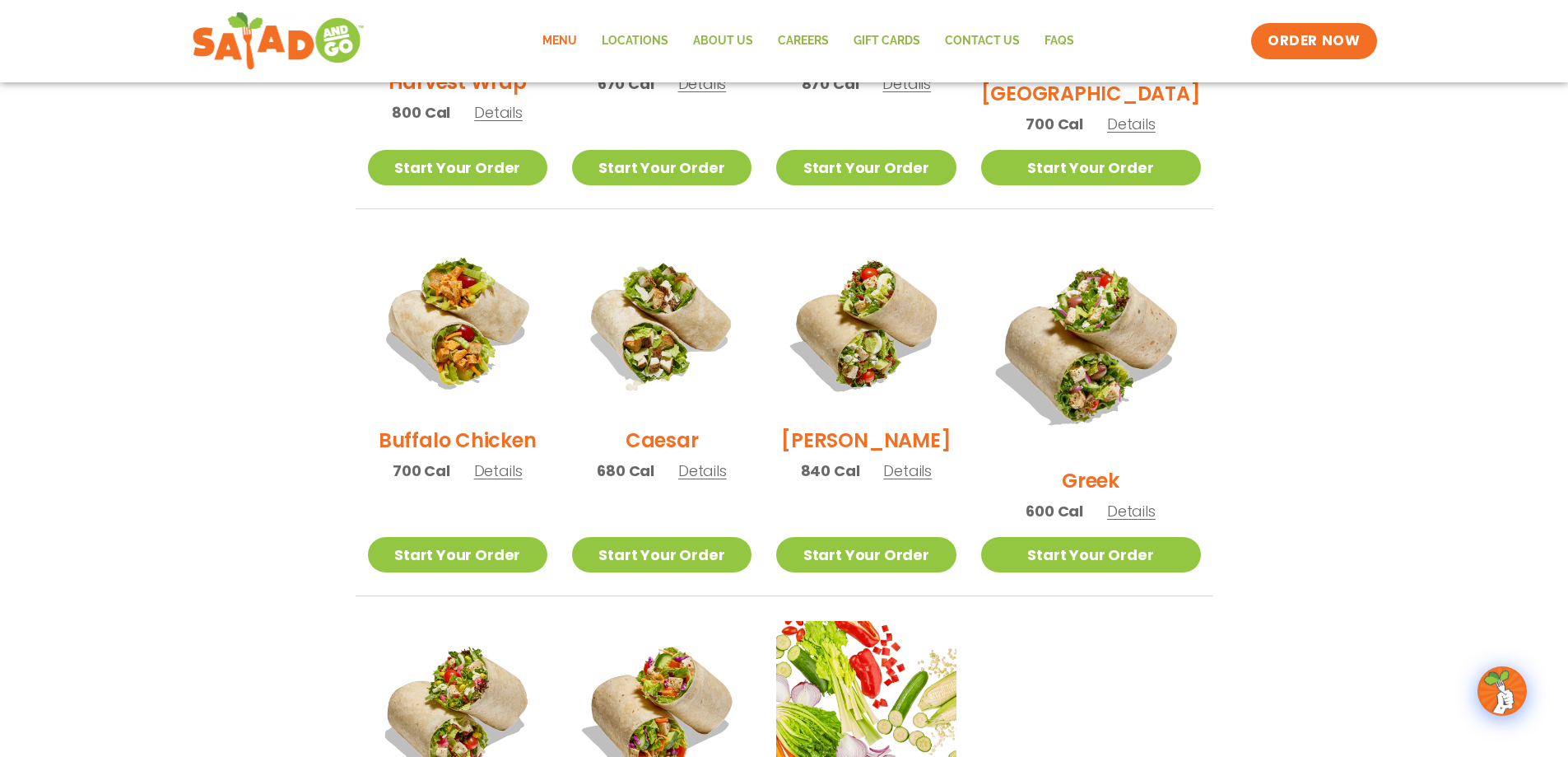
scroll to position [674, 0]
click at [1156, 500] on span "Details" at bounding box center [1131, 510] width 49 height 20
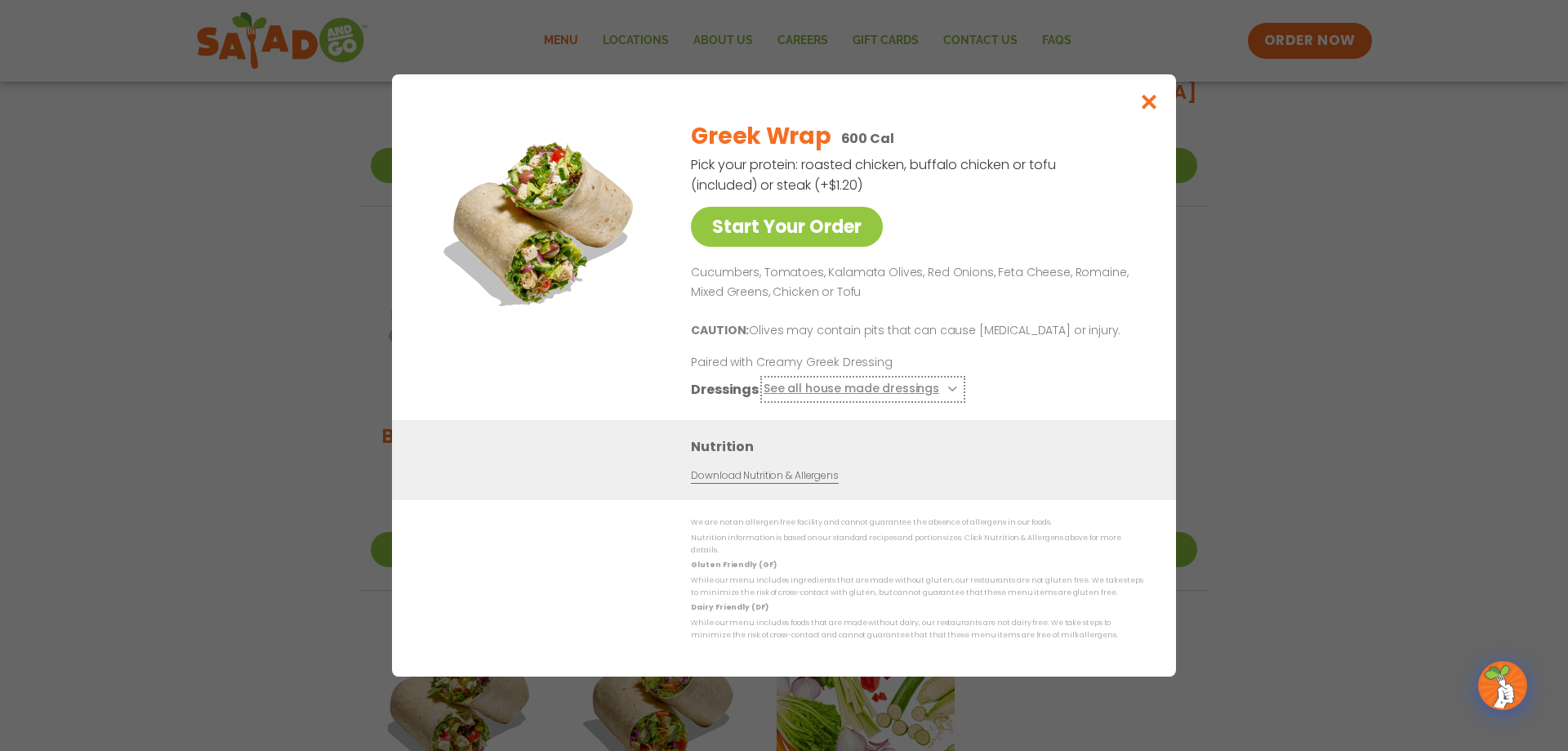
click at [934, 392] on button "See all house made dressings" at bounding box center [863, 389] width 198 height 20
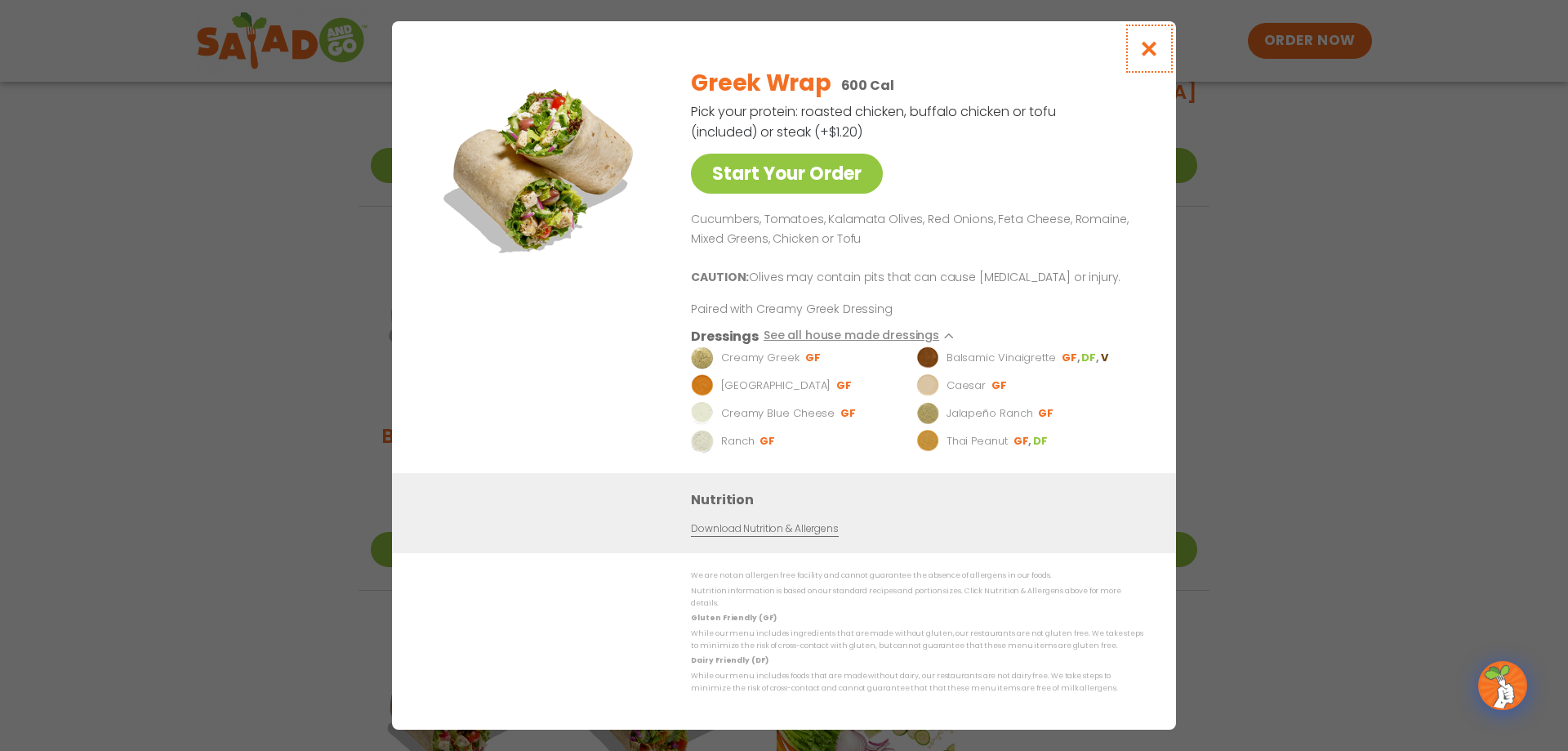
click at [1154, 57] on icon "Close modal" at bounding box center [1149, 48] width 20 height 17
